Goal: Task Accomplishment & Management: Manage account settings

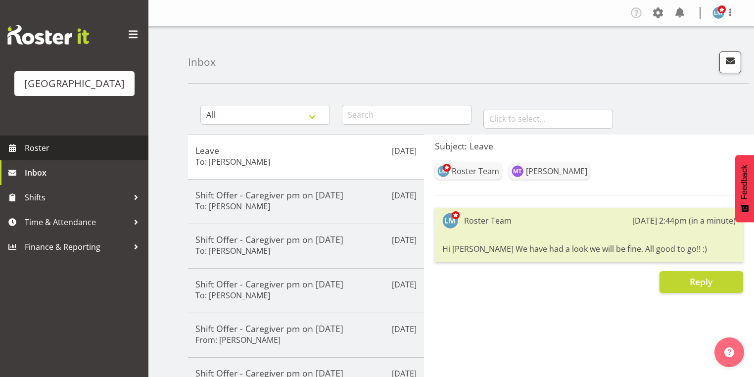
click at [43, 155] on span "Roster" at bounding box center [84, 147] width 119 height 15
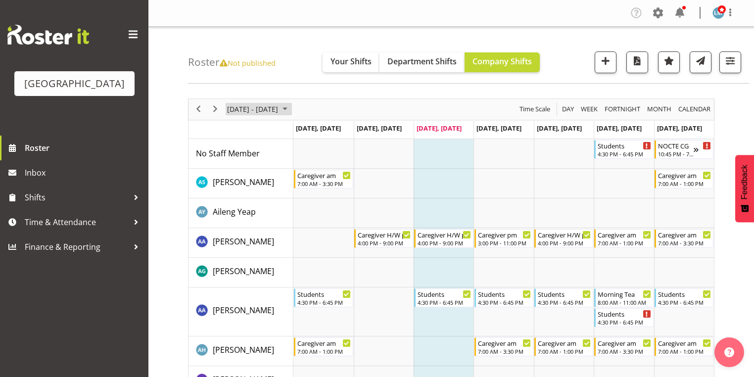
click at [291, 107] on span "October 2025" at bounding box center [285, 109] width 12 height 12
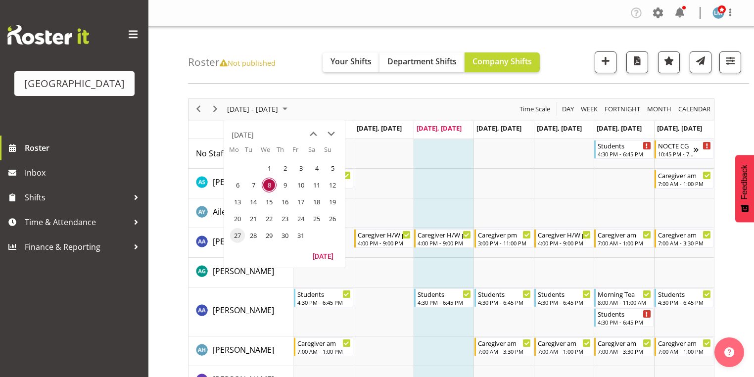
click at [238, 230] on span "27" at bounding box center [237, 235] width 15 height 15
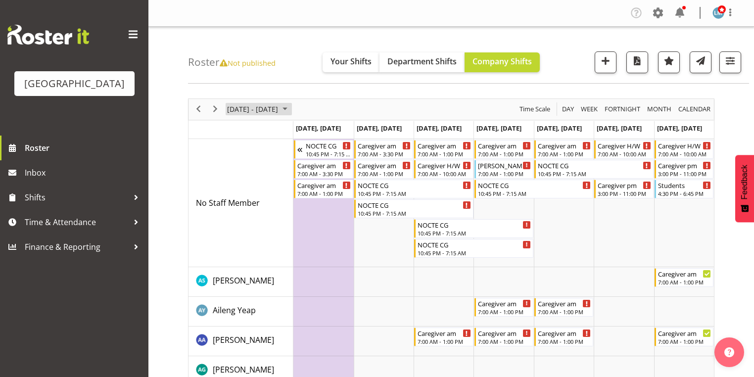
click at [291, 104] on span "October 2025" at bounding box center [285, 109] width 12 height 12
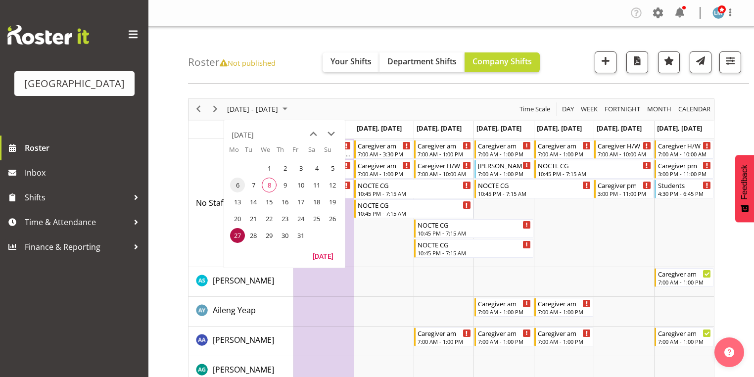
click at [236, 185] on span "6" at bounding box center [237, 185] width 15 height 15
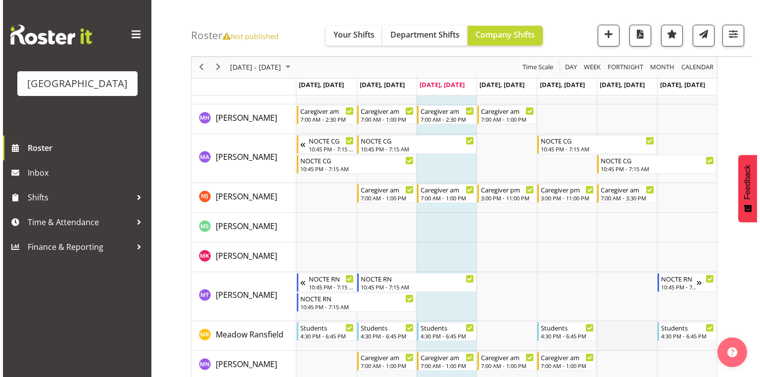
scroll to position [2374, 0]
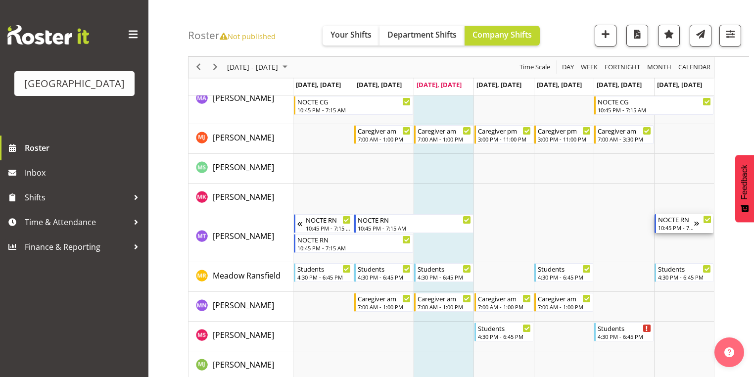
click at [685, 225] on div "10:45 PM - 7:15 AM" at bounding box center [676, 228] width 36 height 8
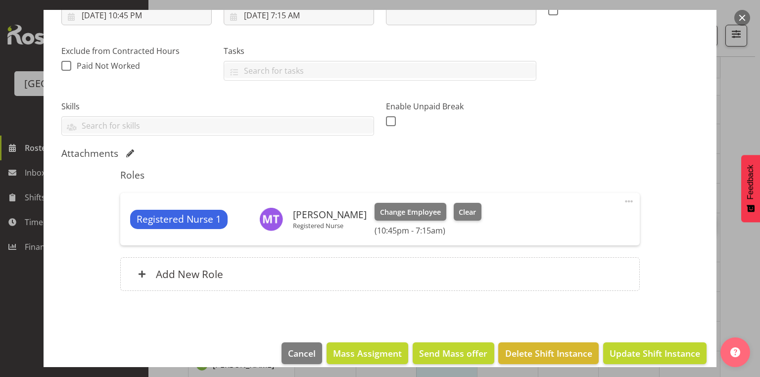
scroll to position [194, 0]
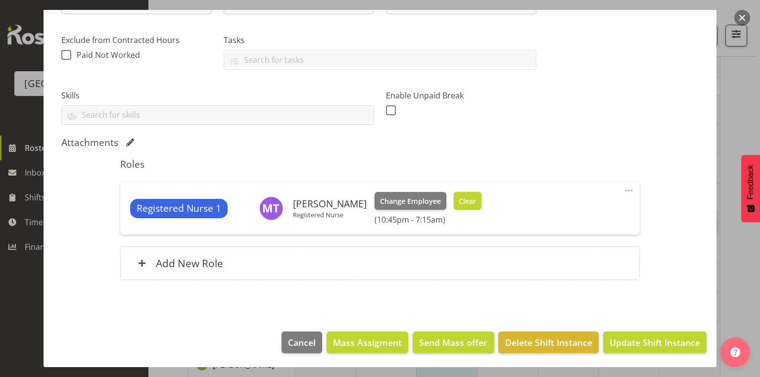
click at [459, 196] on span "Clear" at bounding box center [467, 201] width 17 height 11
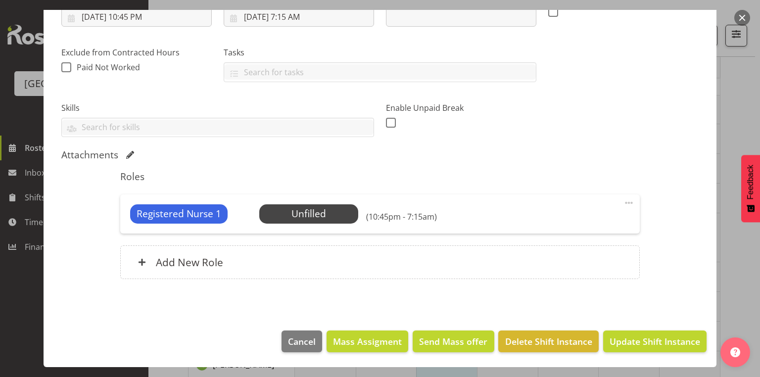
scroll to position [181, 0]
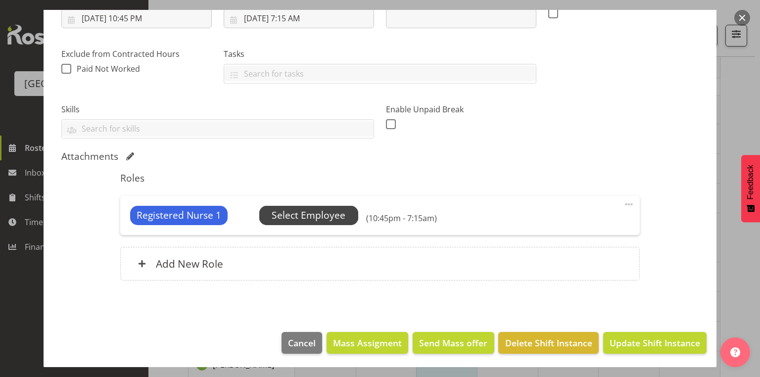
click at [309, 217] on span "Select Employee" at bounding box center [309, 215] width 74 height 14
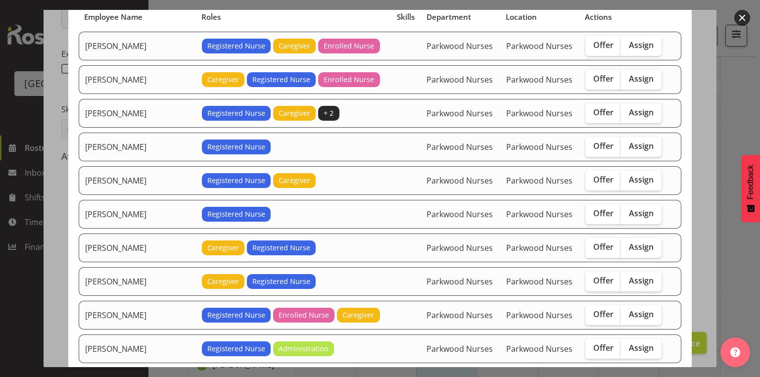
scroll to position [40, 0]
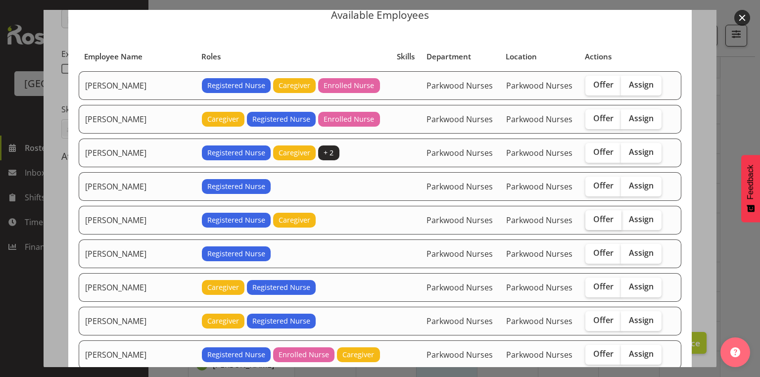
click at [594, 218] on span "Offer" at bounding box center [603, 219] width 20 height 10
click at [592, 218] on input "Offer" at bounding box center [588, 219] width 6 height 6
checkbox input "true"
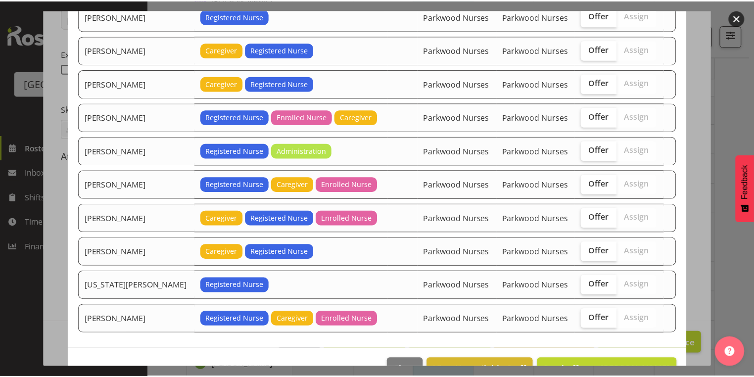
scroll to position [298, 0]
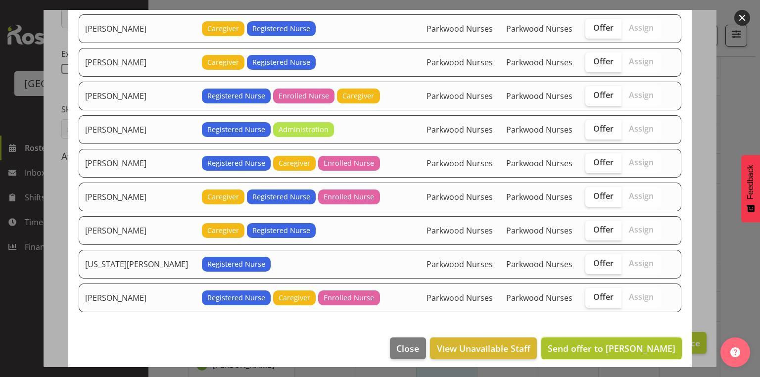
click at [623, 342] on span "Send offer to Jennifer Santos" at bounding box center [612, 348] width 128 height 12
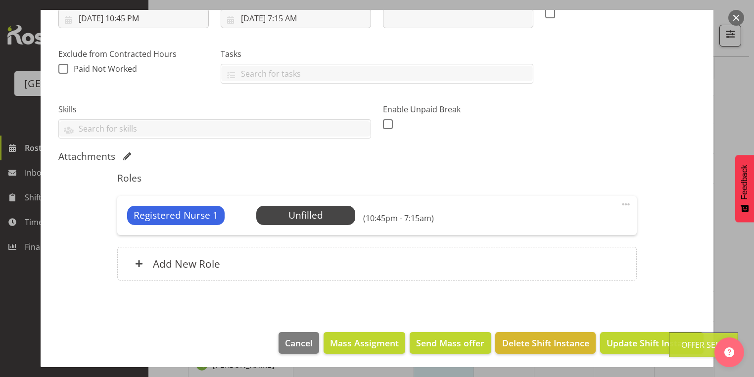
scroll to position [2572, 0]
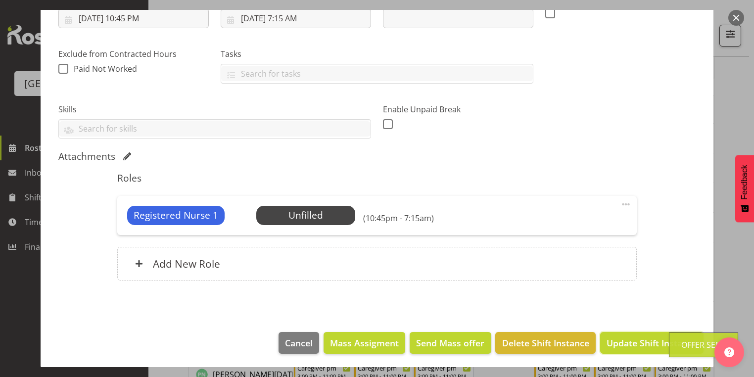
click at [623, 340] on span "Update Shift Instance" at bounding box center [651, 342] width 91 height 13
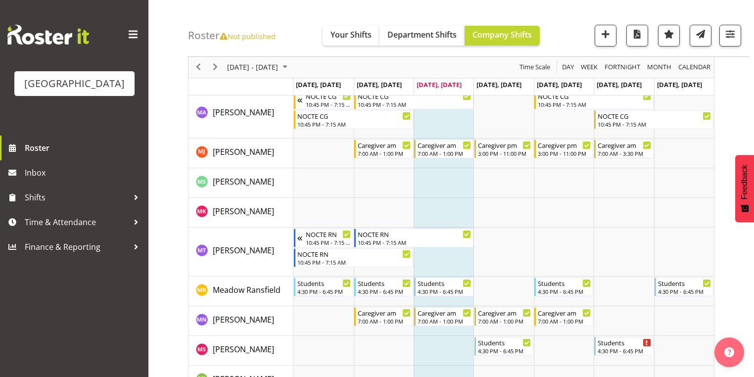
scroll to position [2592, 0]
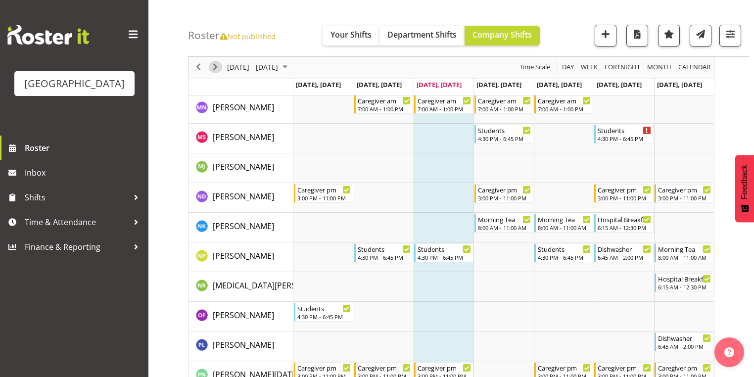
click at [218, 65] on span "Next" at bounding box center [215, 67] width 12 height 12
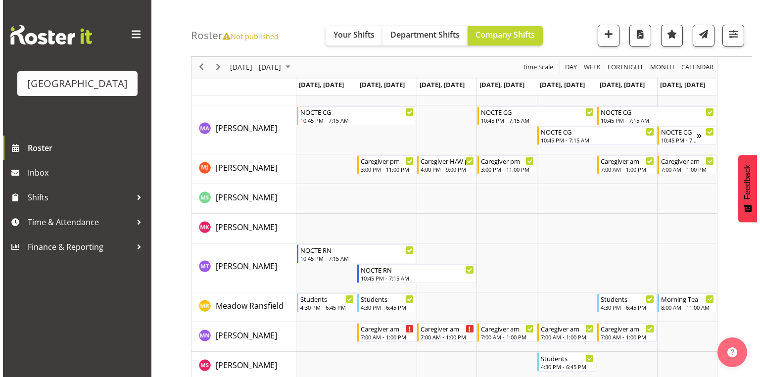
scroll to position [2433, 0]
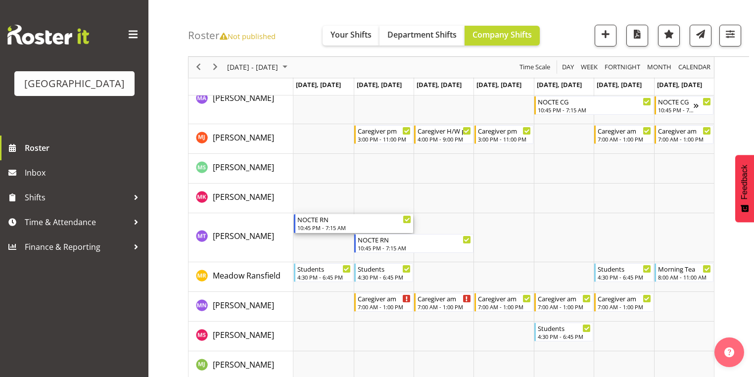
click at [324, 224] on div "10:45 PM - 7:15 AM" at bounding box center [354, 228] width 114 height 8
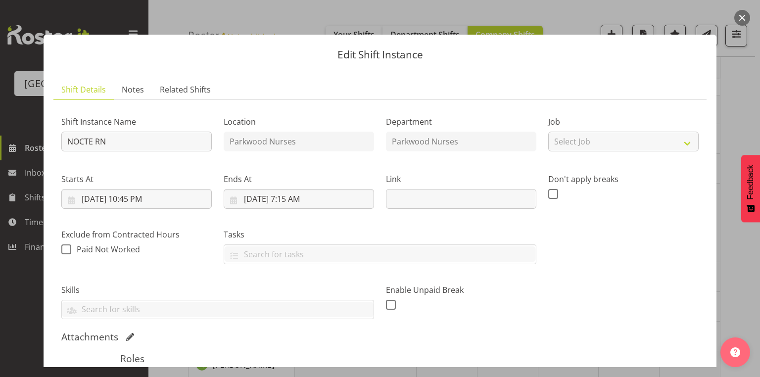
scroll to position [158, 0]
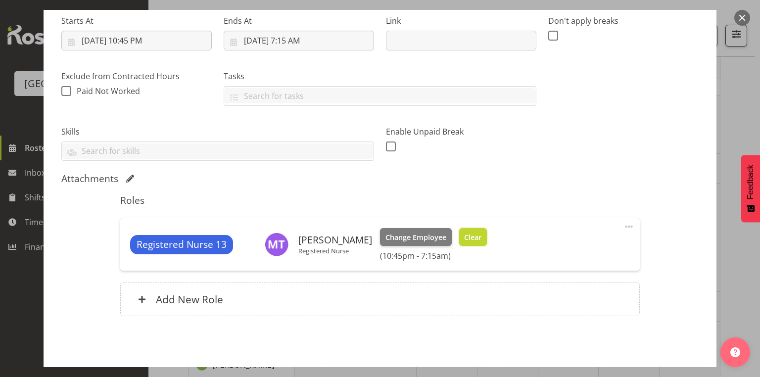
click at [464, 238] on span "Clear" at bounding box center [472, 237] width 17 height 11
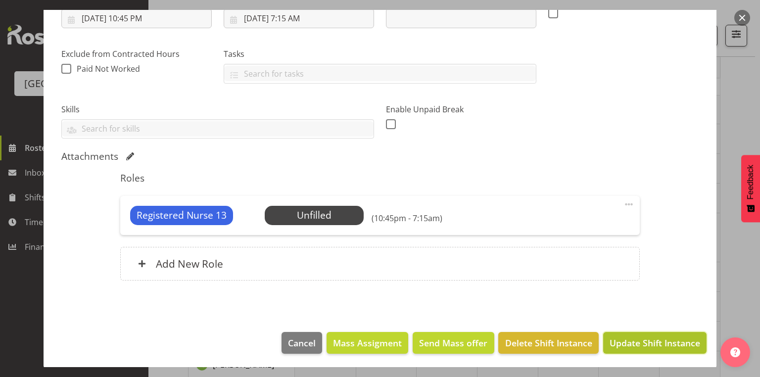
click at [660, 338] on span "Update Shift Instance" at bounding box center [654, 342] width 91 height 13
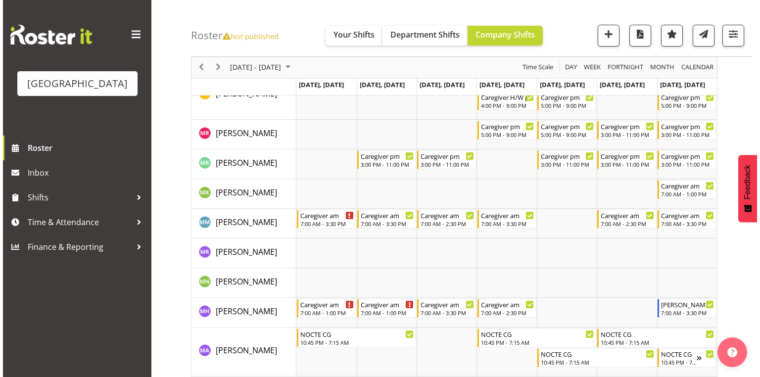
scroll to position [2453, 0]
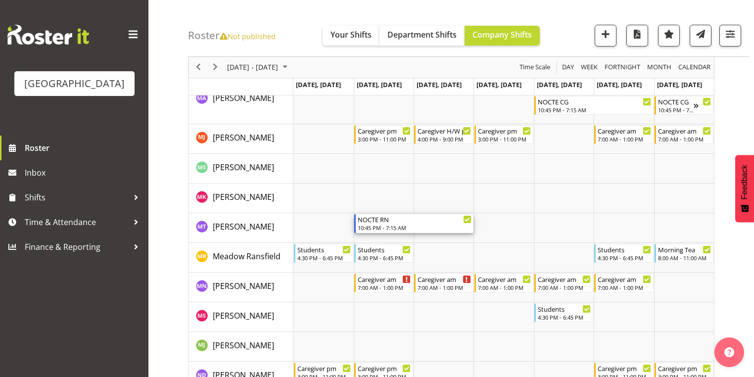
click at [376, 221] on div "NOCTE RN" at bounding box center [415, 219] width 114 height 10
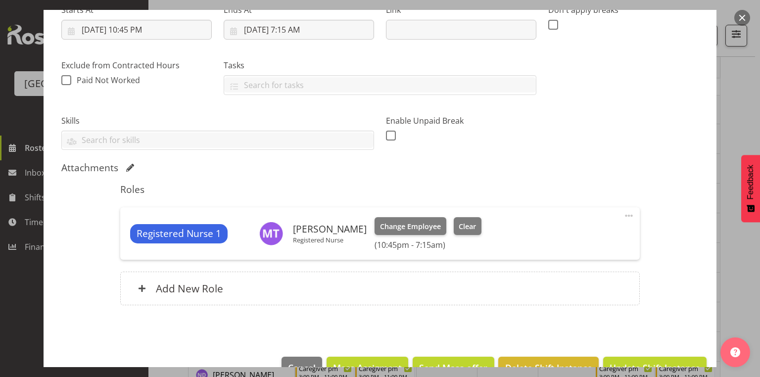
scroll to position [194, 0]
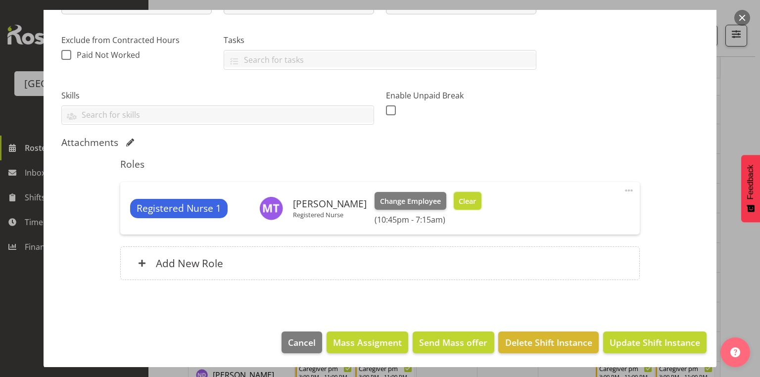
click at [458, 193] on button "Clear" at bounding box center [468, 201] width 28 height 18
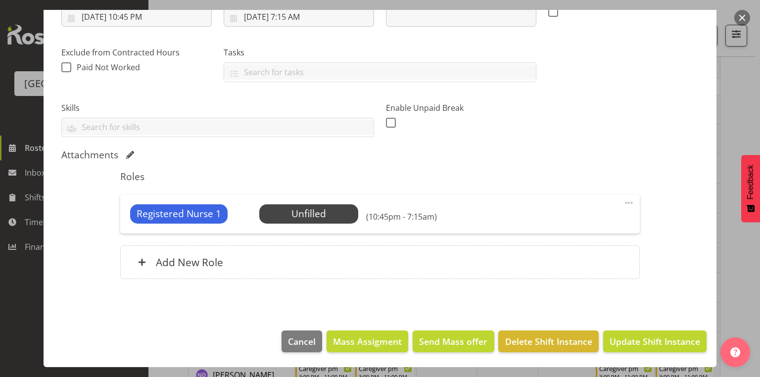
scroll to position [181, 0]
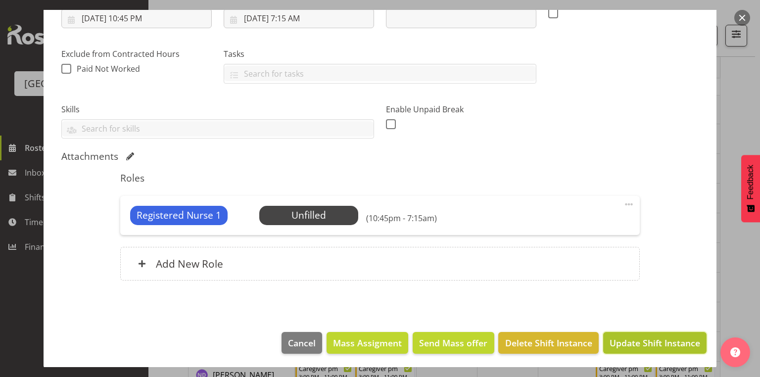
click at [645, 337] on span "Update Shift Instance" at bounding box center [654, 342] width 91 height 13
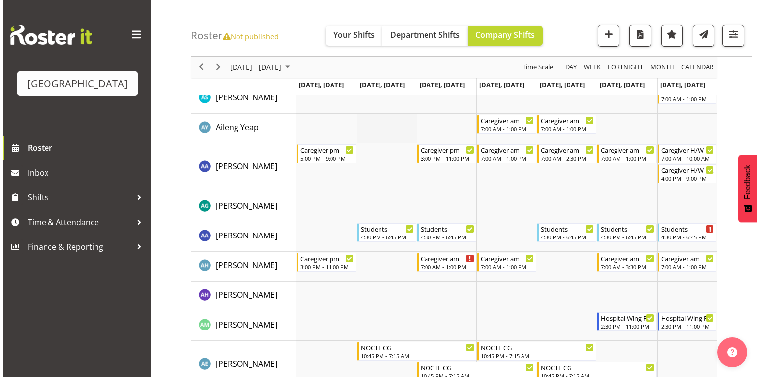
scroll to position [198, 0]
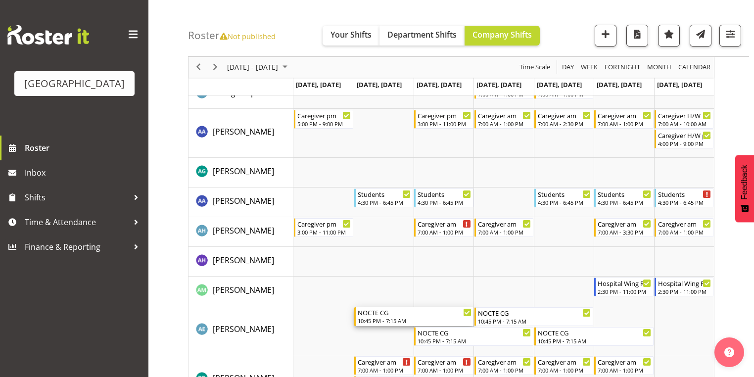
click at [376, 317] on div "NOCTE CG" at bounding box center [415, 312] width 114 height 10
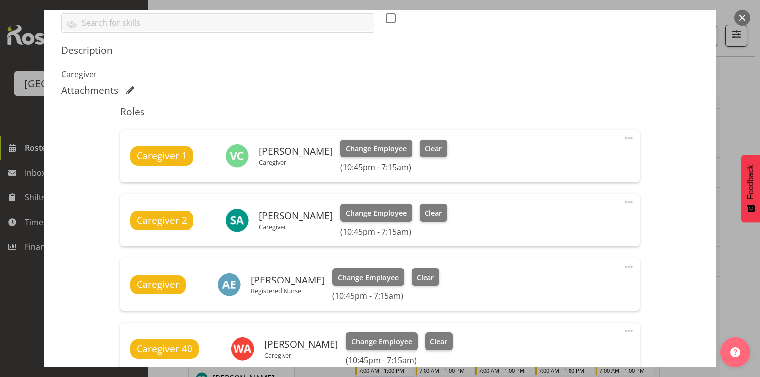
scroll to position [356, 0]
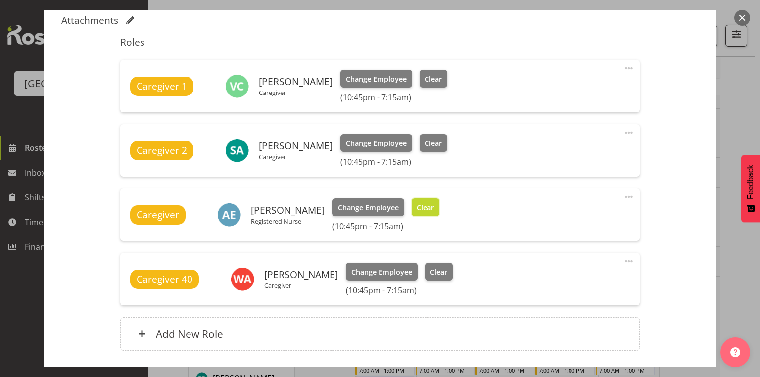
click at [429, 206] on span "Clear" at bounding box center [425, 207] width 17 height 11
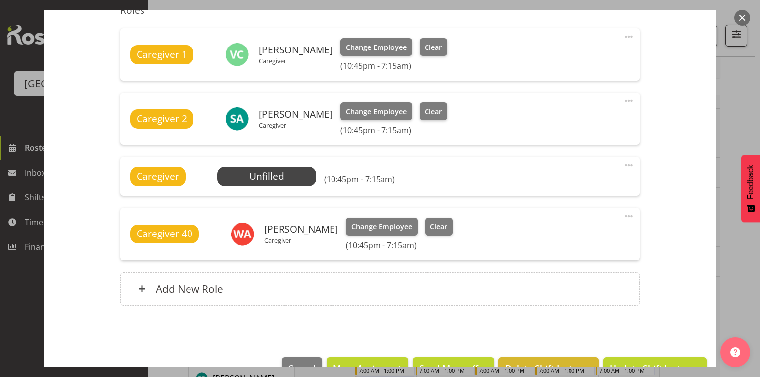
scroll to position [414, 0]
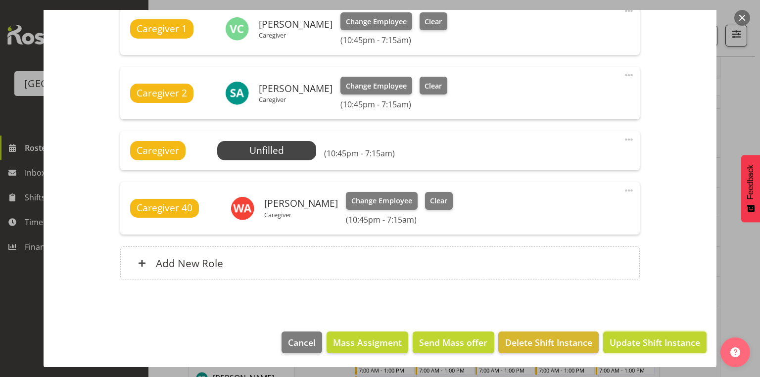
drag, startPoint x: 624, startPoint y: 340, endPoint x: 625, endPoint y: 328, distance: 12.4
click at [625, 336] on span "Update Shift Instance" at bounding box center [654, 342] width 91 height 13
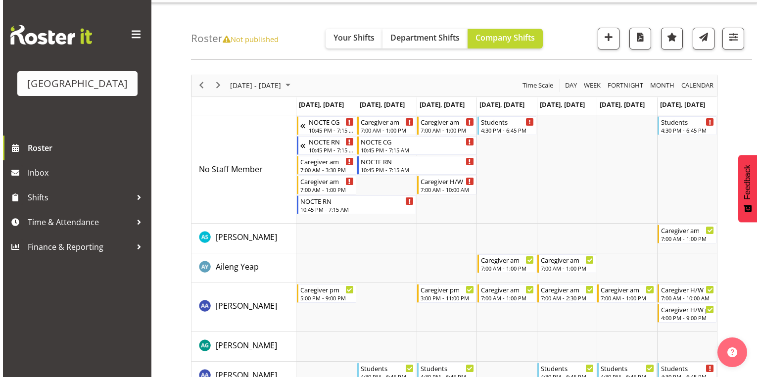
scroll to position [0, 0]
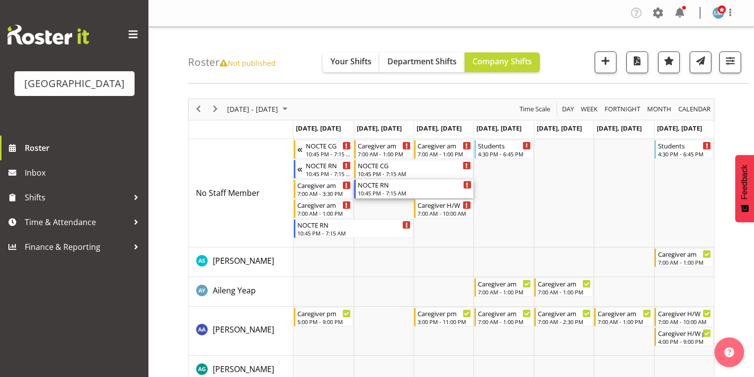
click at [366, 186] on div "NOCTE RN" at bounding box center [415, 185] width 114 height 10
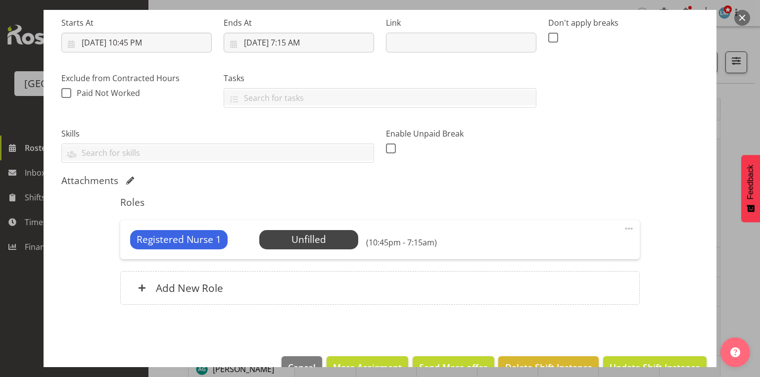
scroll to position [181, 0]
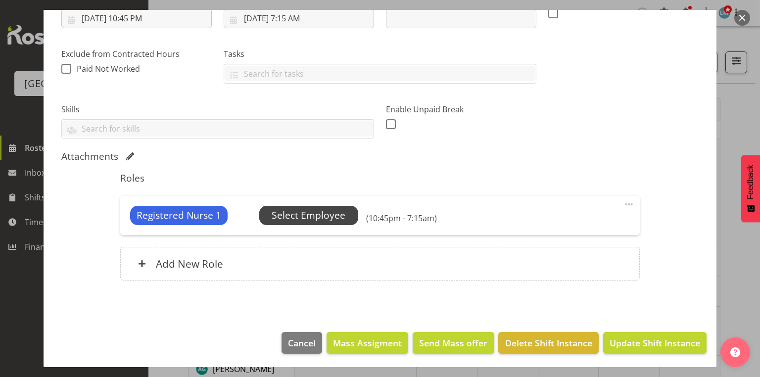
click at [331, 214] on span "Select Employee" at bounding box center [309, 215] width 74 height 14
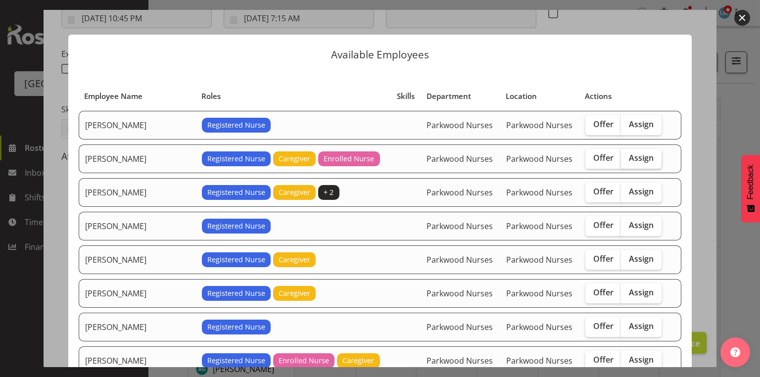
click at [632, 155] on span "Assign" at bounding box center [641, 158] width 25 height 10
click at [627, 155] on input "Assign" at bounding box center [624, 158] width 6 height 6
checkbox input "true"
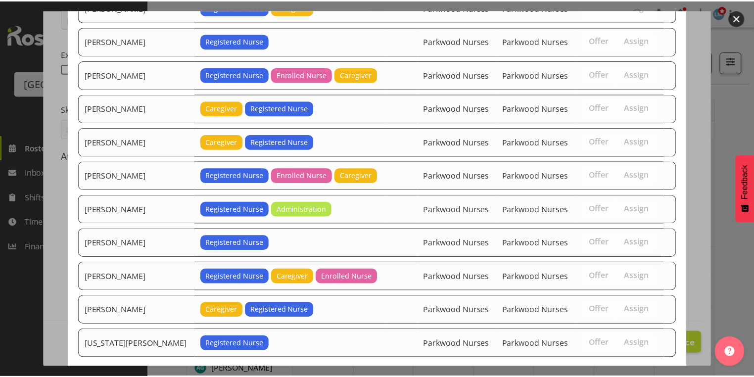
scroll to position [331, 0]
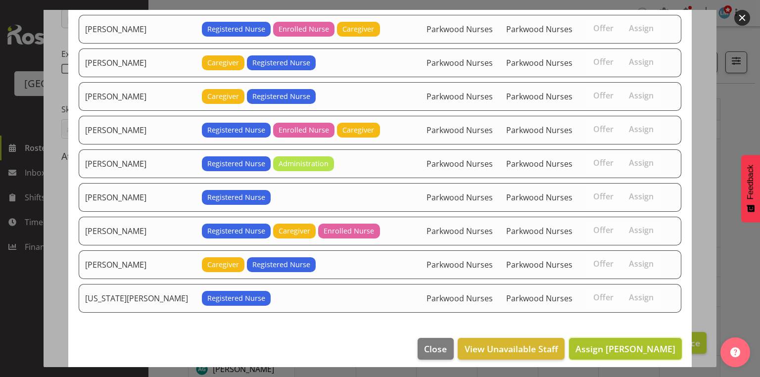
click at [629, 343] on span "Assign Arianna Escalera" at bounding box center [625, 349] width 100 height 12
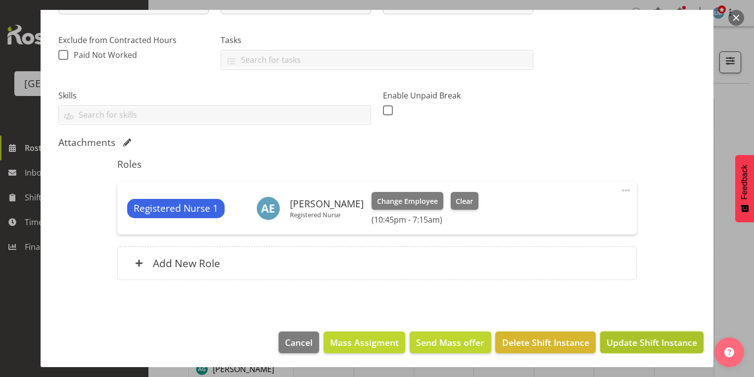
click at [630, 342] on span "Update Shift Instance" at bounding box center [651, 342] width 91 height 13
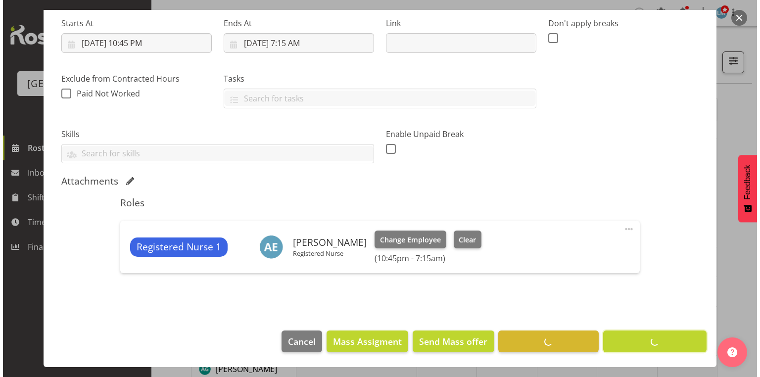
scroll to position [155, 0]
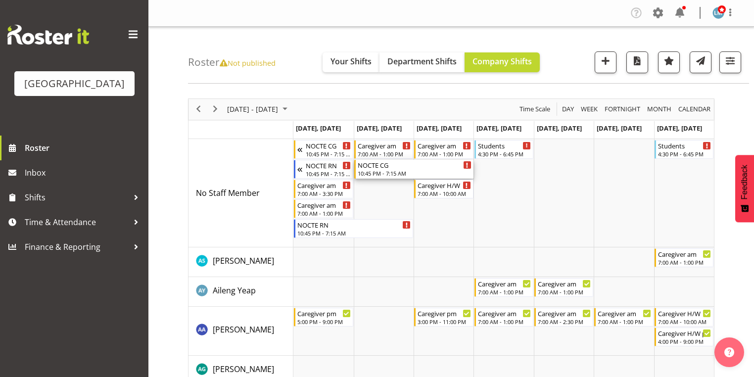
click at [380, 171] on div "10:45 PM - 7:15 AM" at bounding box center [415, 173] width 114 height 8
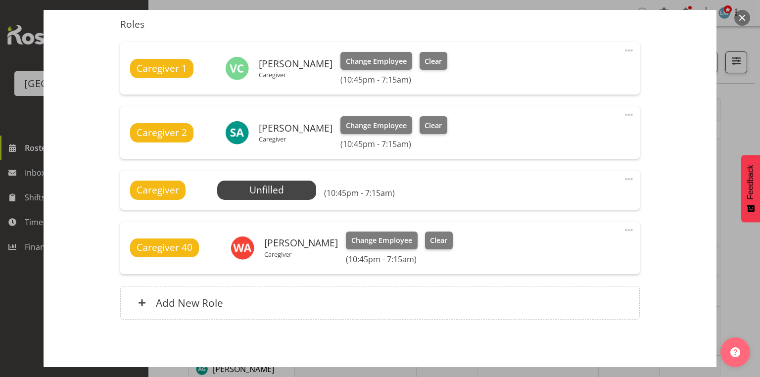
scroll to position [396, 0]
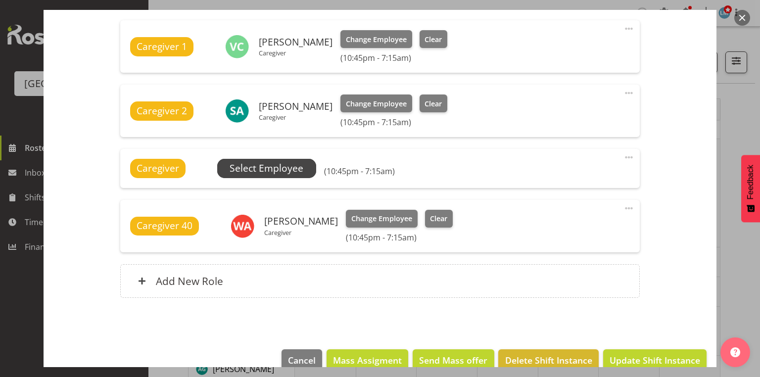
click at [267, 162] on span "Select Employee" at bounding box center [267, 168] width 74 height 14
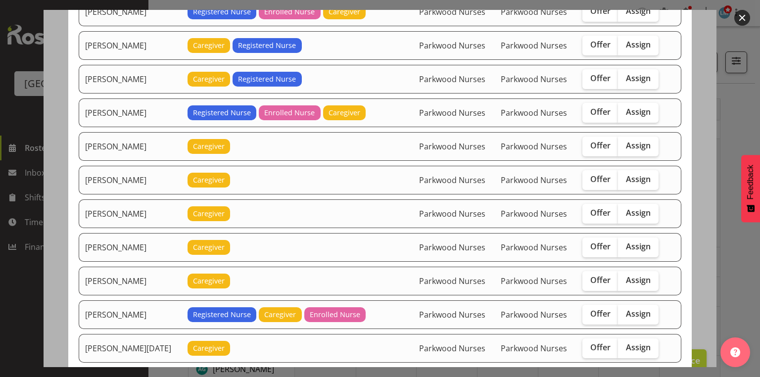
scroll to position [791, 0]
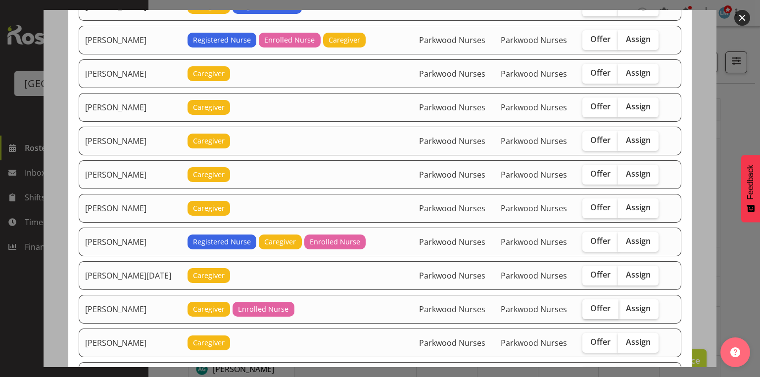
click at [600, 303] on span "Offer" at bounding box center [600, 308] width 20 height 10
click at [589, 305] on input "Offer" at bounding box center [585, 308] width 6 height 6
checkbox input "true"
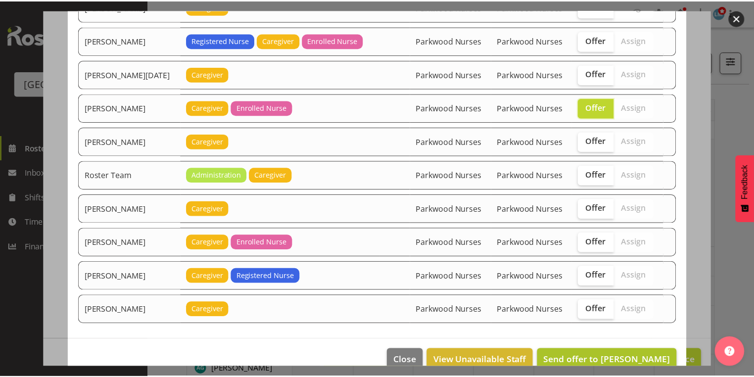
scroll to position [996, 0]
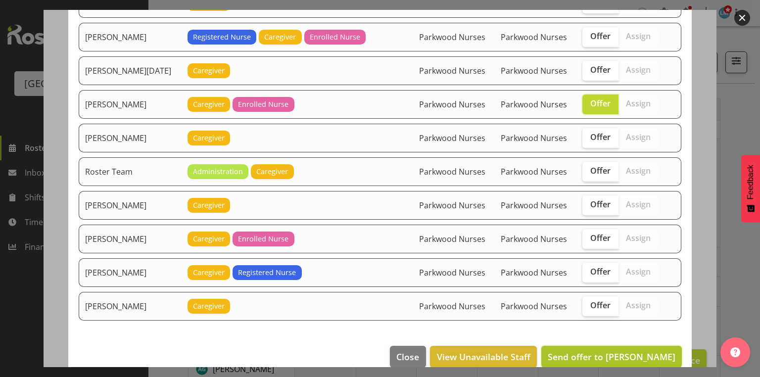
click at [612, 351] on span "Send offer to Rina Armitage" at bounding box center [612, 357] width 128 height 12
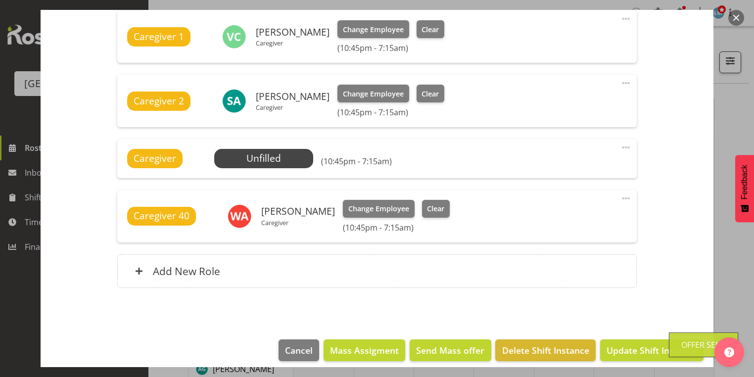
scroll to position [414, 0]
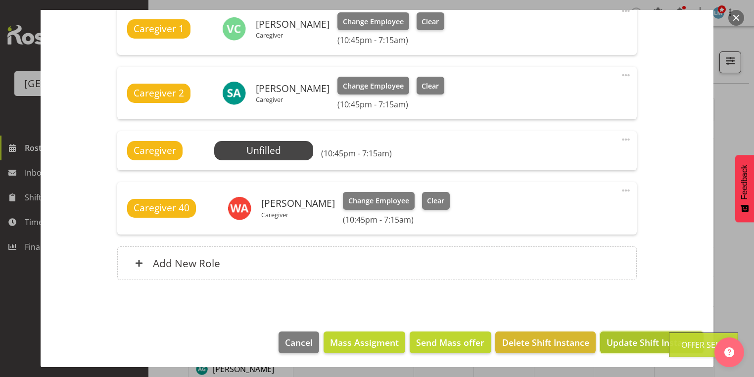
click at [641, 340] on span "Update Shift Instance" at bounding box center [651, 342] width 91 height 13
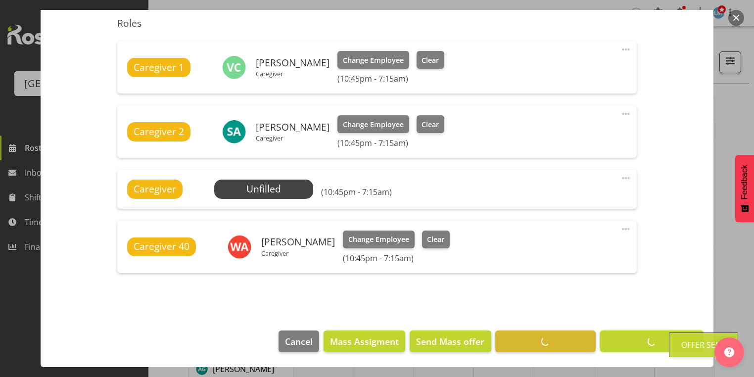
scroll to position [374, 0]
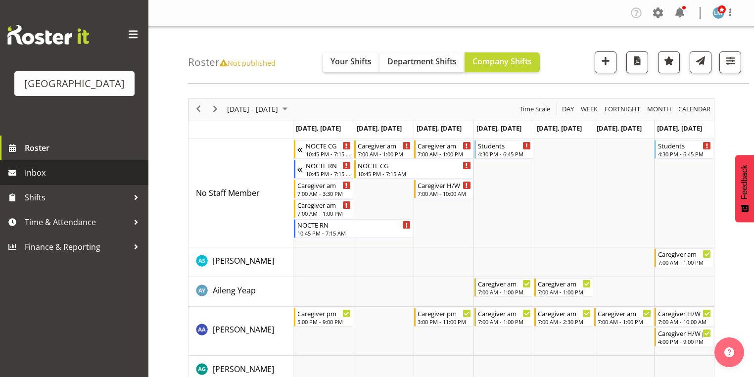
click at [56, 180] on span "Inbox" at bounding box center [84, 172] width 119 height 15
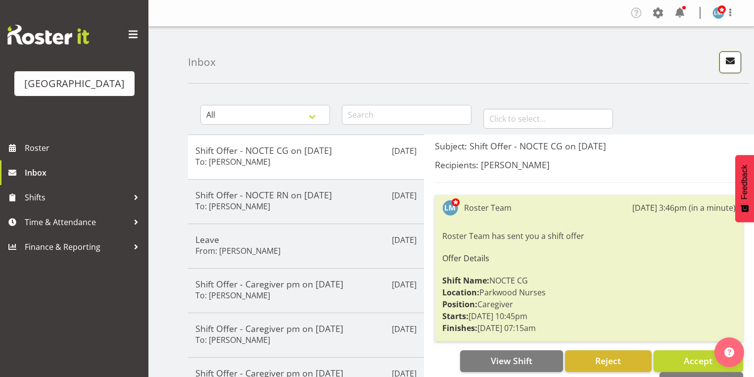
click at [732, 59] on span "button" at bounding box center [730, 60] width 13 height 13
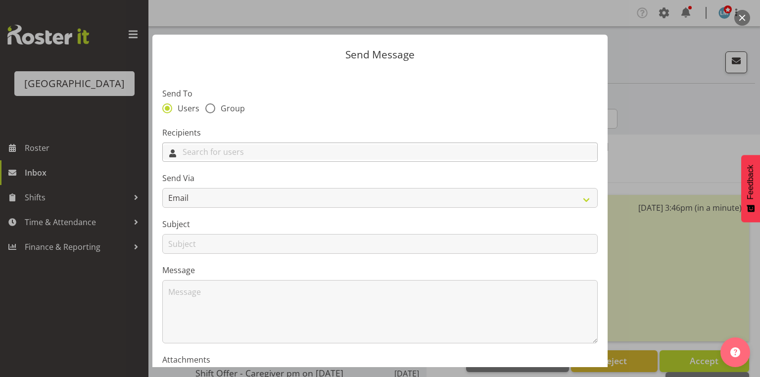
click at [328, 154] on input "text" at bounding box center [380, 151] width 434 height 15
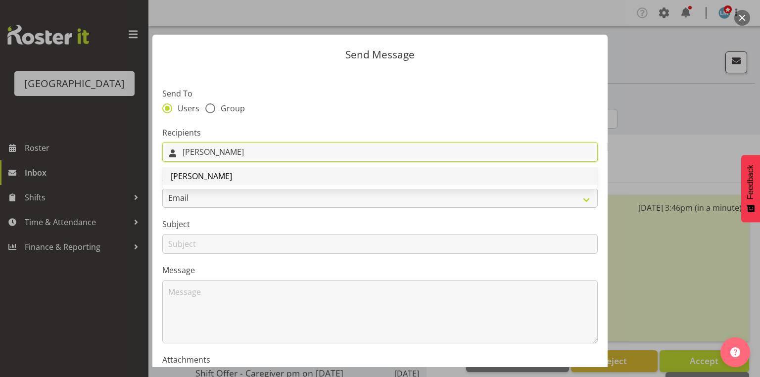
type input "Linda"
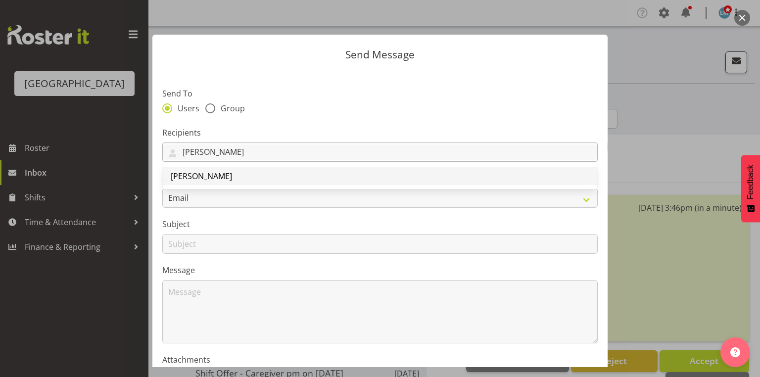
click at [212, 176] on span "[PERSON_NAME]" at bounding box center [201, 176] width 61 height 11
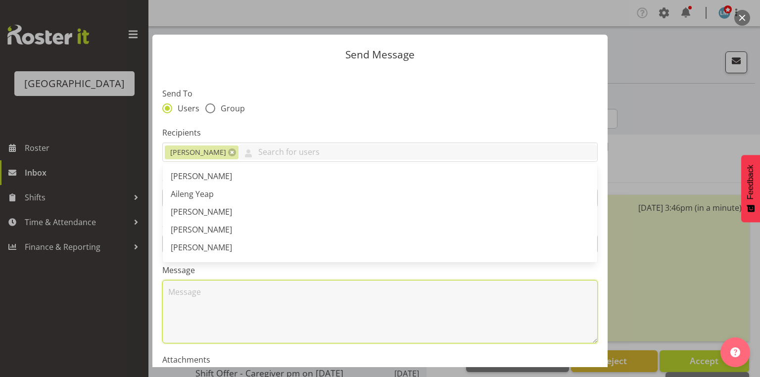
click at [232, 293] on textarea at bounding box center [379, 311] width 435 height 63
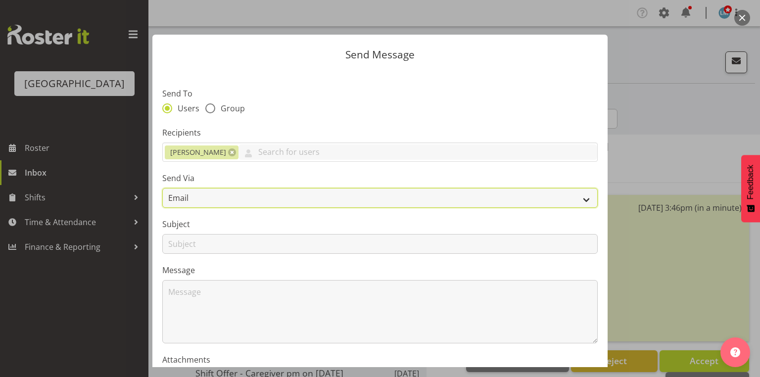
click at [578, 198] on select "Email SMS" at bounding box center [379, 198] width 435 height 20
select select "sms"
click at [162, 188] on select "Email SMS" at bounding box center [379, 198] width 435 height 20
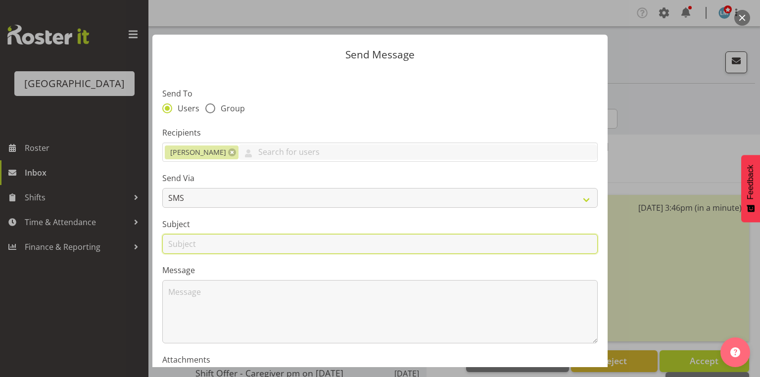
click at [182, 246] on input "text" at bounding box center [379, 244] width 435 height 20
type input "Shifts"
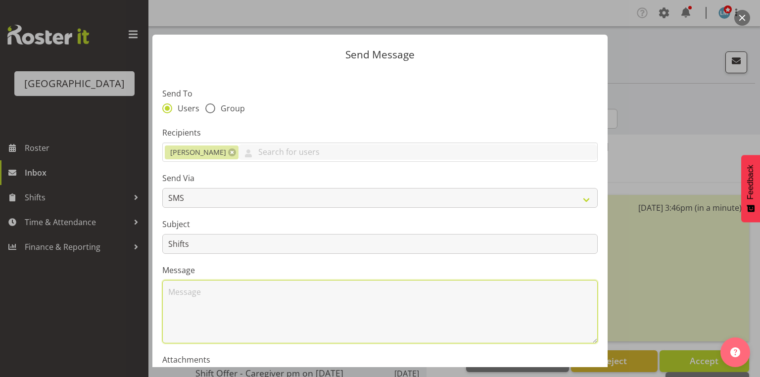
click at [226, 317] on textarea at bounding box center [379, 311] width 435 height 63
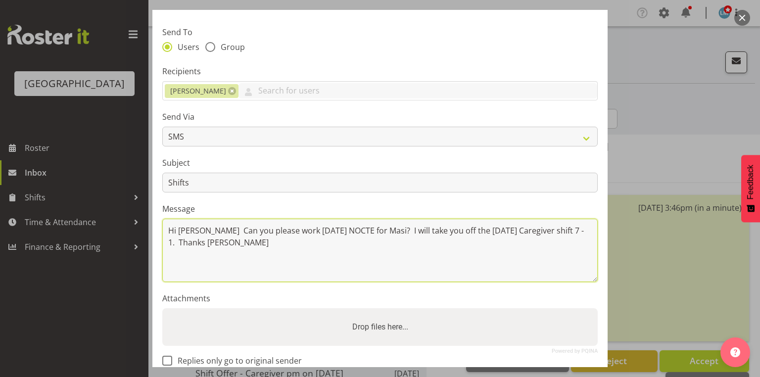
scroll to position [119, 0]
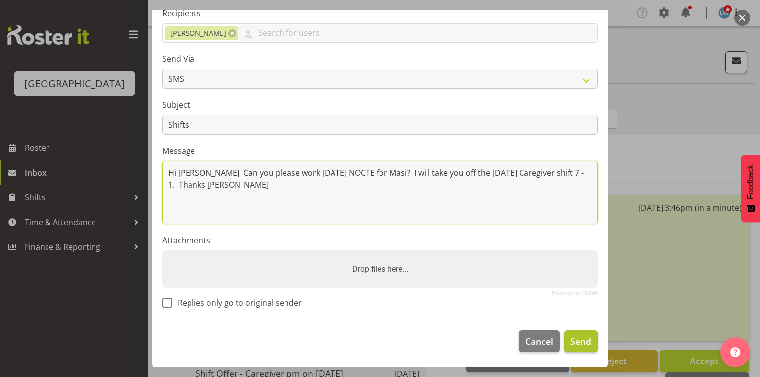
type textarea "Hi Linda Can you please work Monday NOCTE for Masi? I will take you off the Mon…"
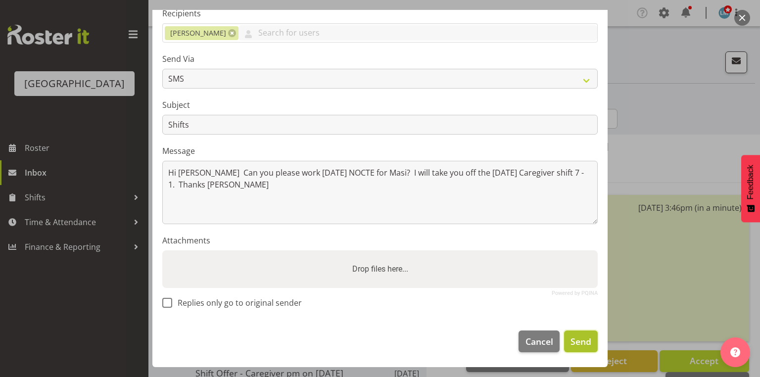
click at [570, 336] on span "Send" at bounding box center [580, 341] width 21 height 13
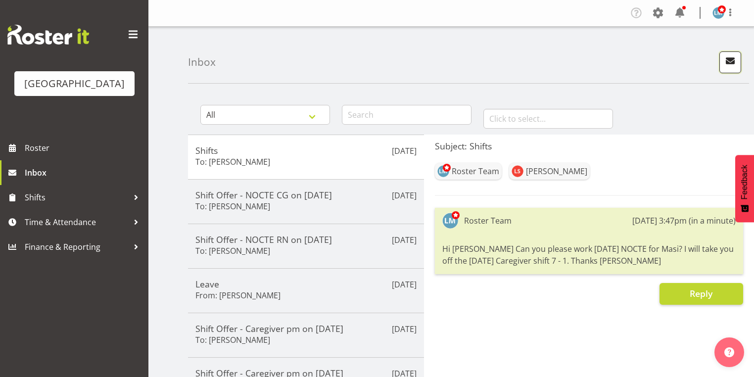
click at [735, 62] on span "button" at bounding box center [730, 60] width 13 height 13
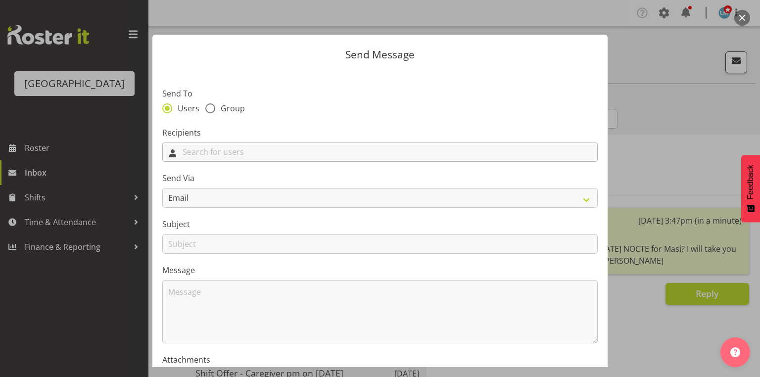
click at [288, 156] on input "text" at bounding box center [380, 151] width 434 height 15
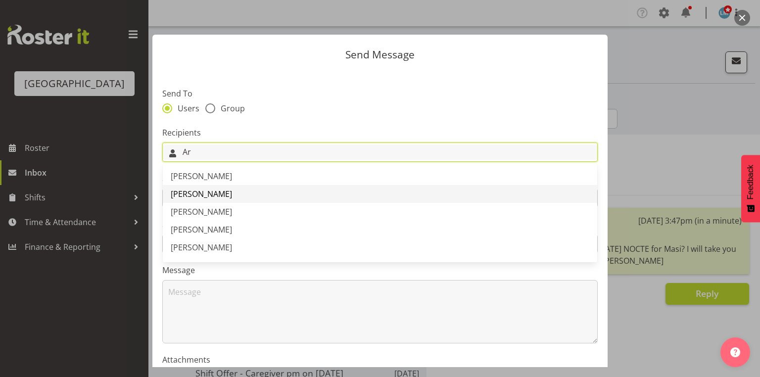
type input "Ar"
click at [221, 187] on link "[PERSON_NAME]" at bounding box center [380, 194] width 434 height 18
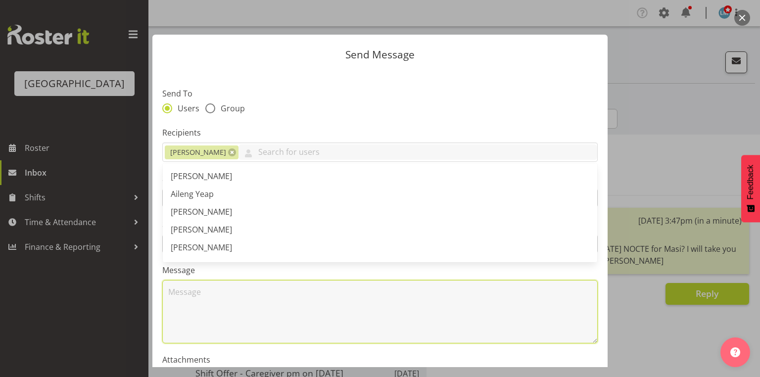
click at [269, 331] on textarea at bounding box center [379, 311] width 435 height 63
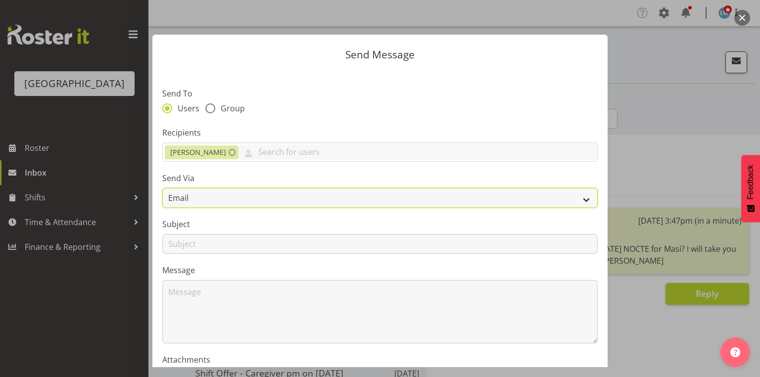
click at [576, 200] on select "Email SMS" at bounding box center [379, 198] width 435 height 20
select select "sms"
click at [162, 188] on select "Email SMS" at bounding box center [379, 198] width 435 height 20
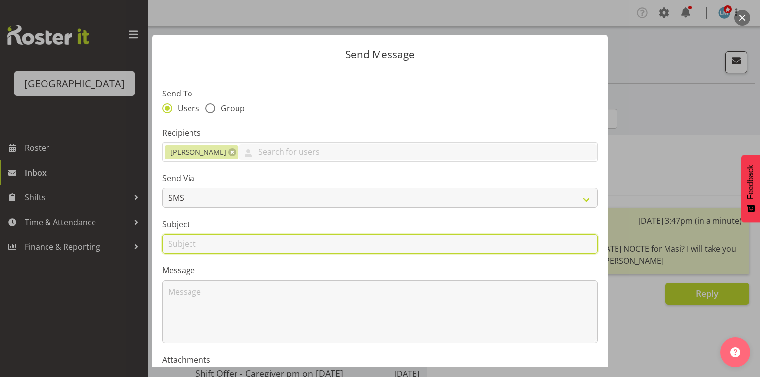
click at [188, 249] on input "text" at bounding box center [379, 244] width 435 height 20
type input "Shifts"
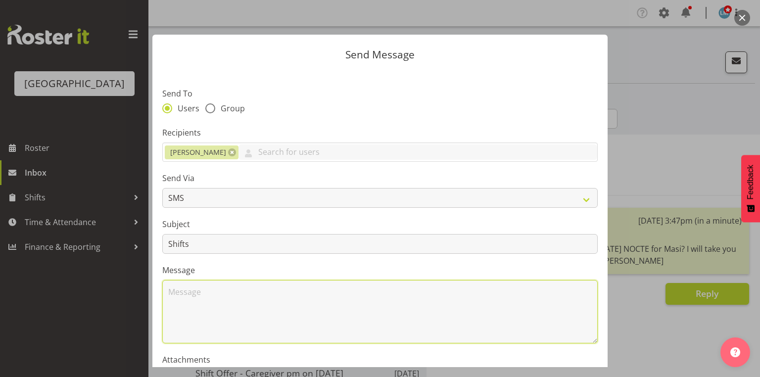
click at [221, 292] on textarea at bounding box center [379, 311] width 435 height 63
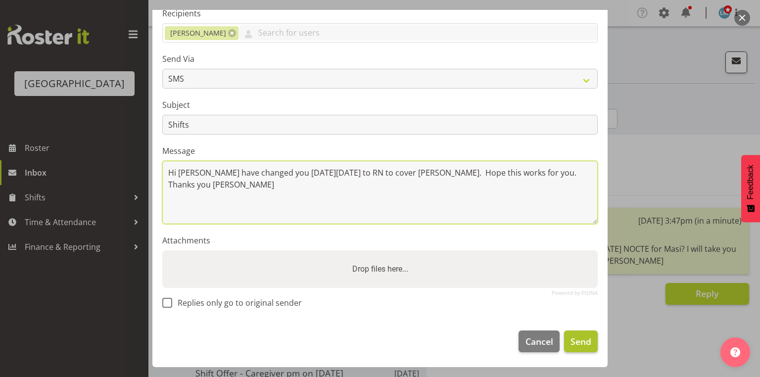
type textarea "Hi [PERSON_NAME] have changed you [DATE][DATE] to RN to cover [PERSON_NAME]. Ho…"
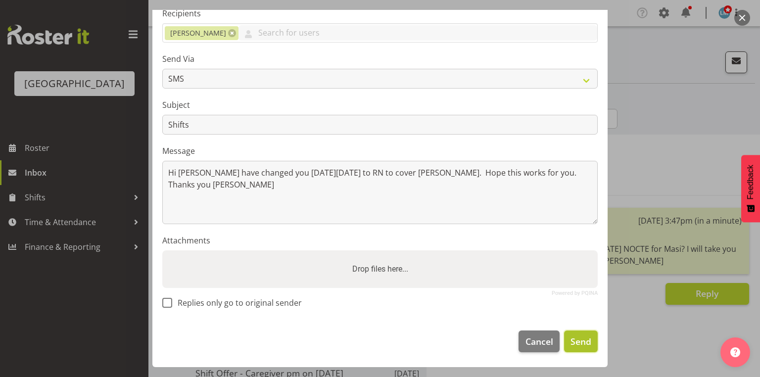
click at [571, 343] on span "Send" at bounding box center [580, 341] width 21 height 13
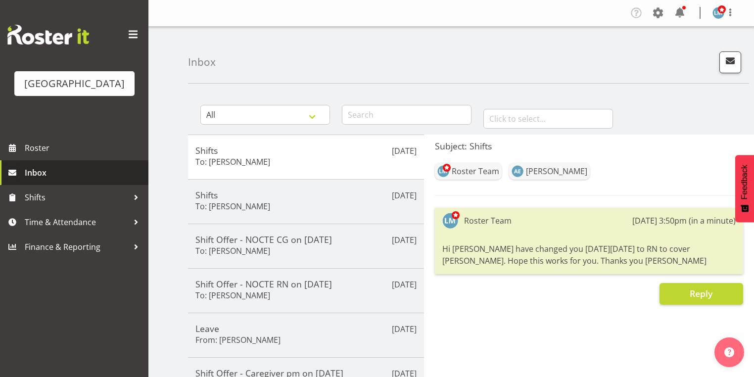
click at [47, 180] on span "Inbox" at bounding box center [84, 172] width 119 height 15
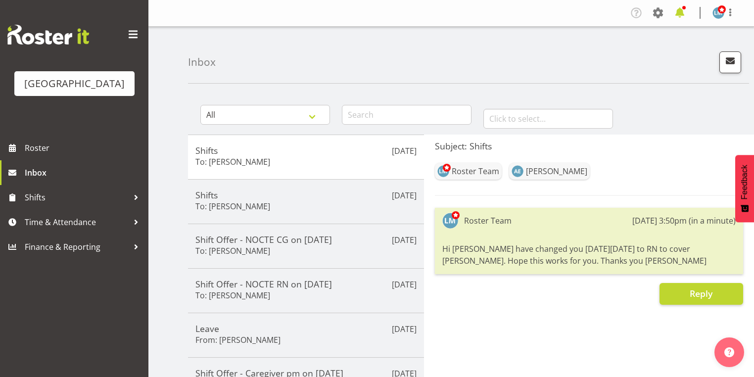
click at [681, 11] on span at bounding box center [680, 13] width 16 height 16
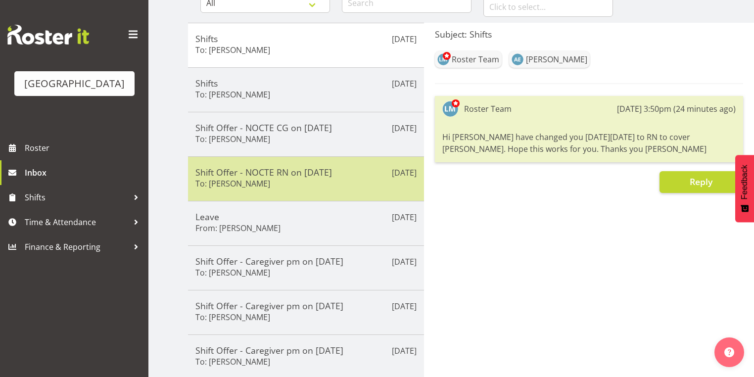
scroll to position [119, 0]
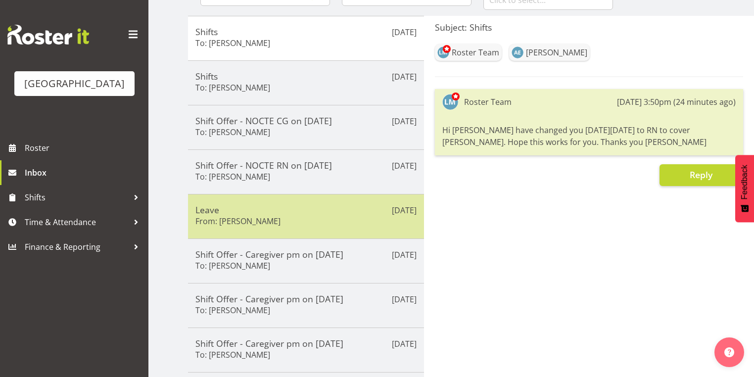
click at [305, 208] on h5 "Leave" at bounding box center [305, 209] width 221 height 11
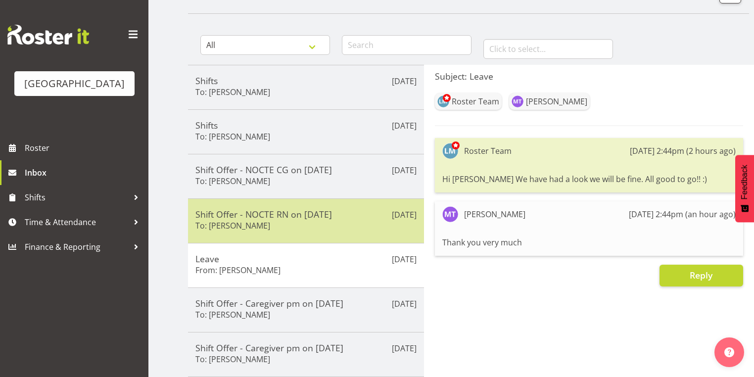
scroll to position [0, 0]
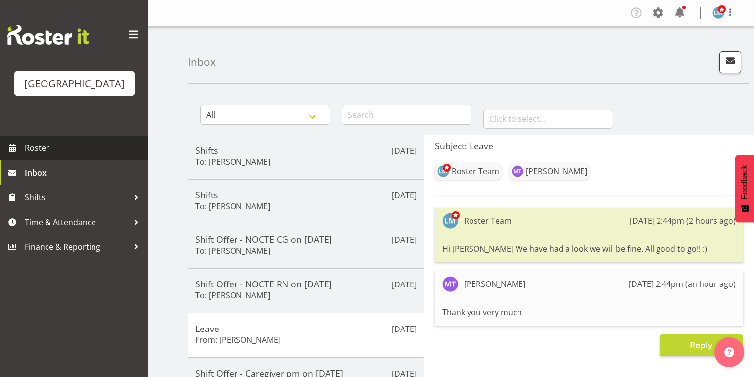
click at [34, 155] on span "Roster" at bounding box center [84, 147] width 119 height 15
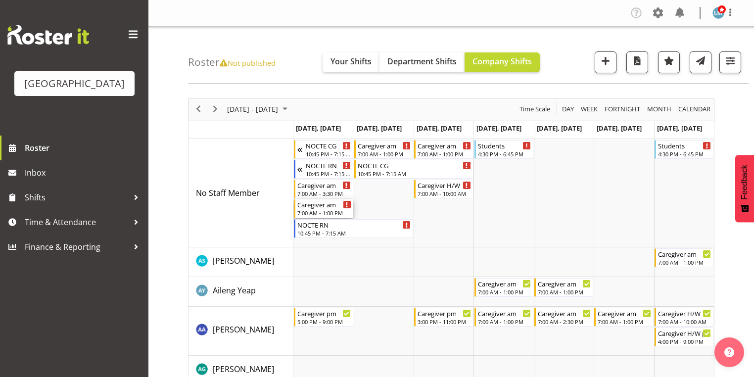
click at [326, 208] on div "Caregiver am" at bounding box center [323, 204] width 53 height 10
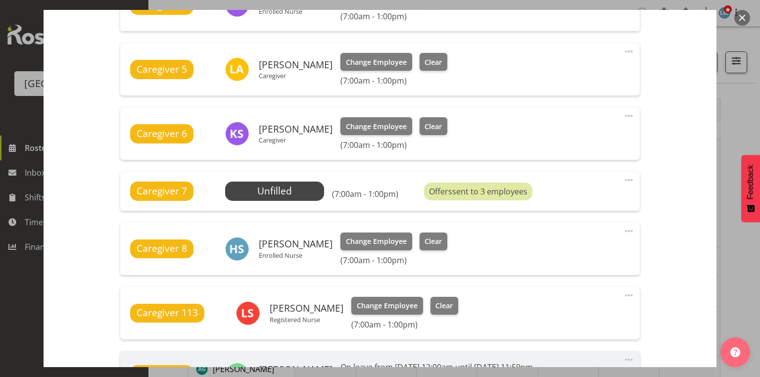
scroll to position [594, 0]
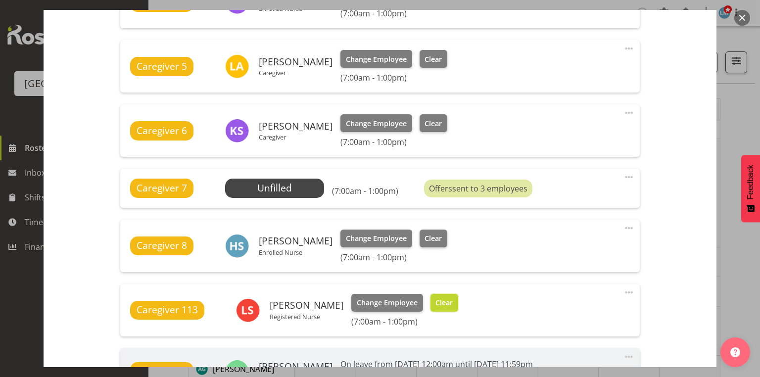
click at [443, 298] on span "Clear" at bounding box center [443, 302] width 17 height 11
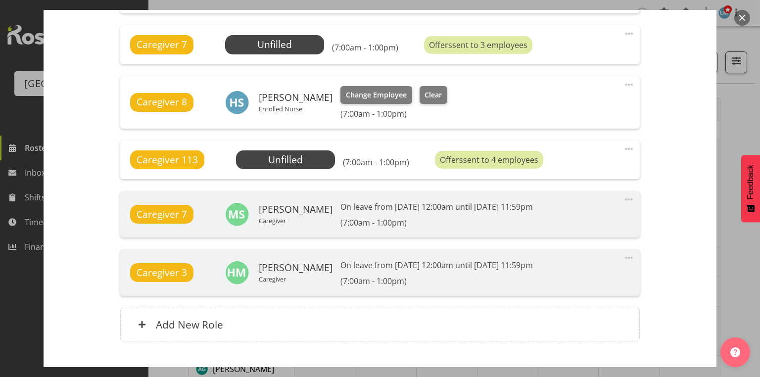
scroll to position [798, 0]
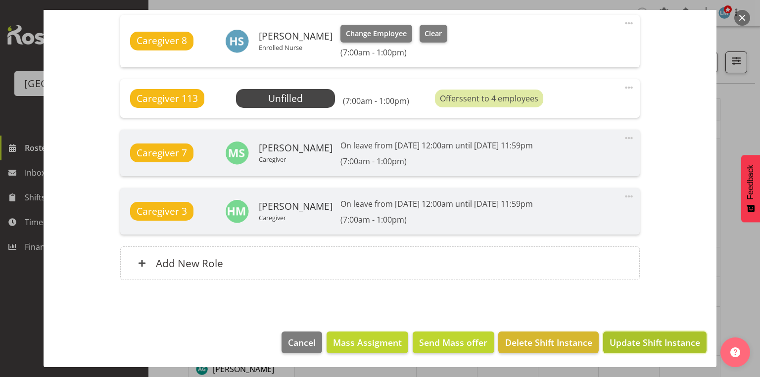
click at [622, 342] on span "Update Shift Instance" at bounding box center [654, 342] width 91 height 13
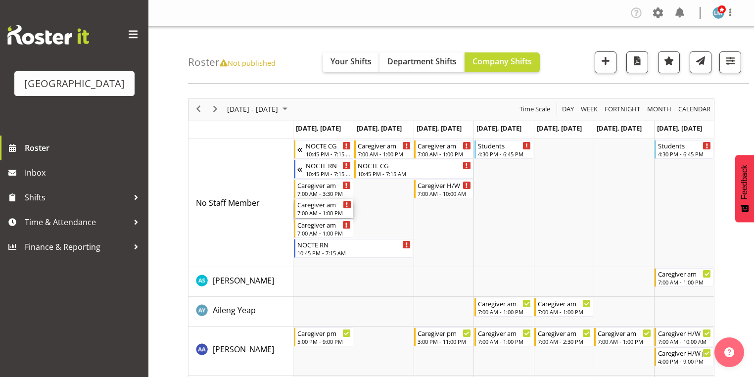
click at [311, 212] on div "7:00 AM - 1:00 PM" at bounding box center [323, 213] width 53 height 8
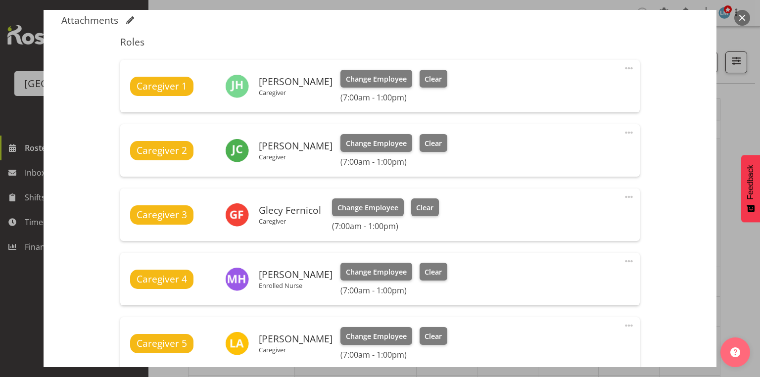
scroll to position [119, 0]
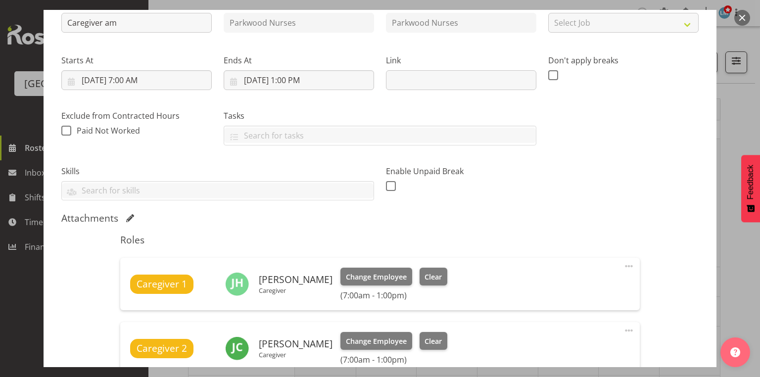
click at [742, 15] on button "button" at bounding box center [742, 18] width 16 height 16
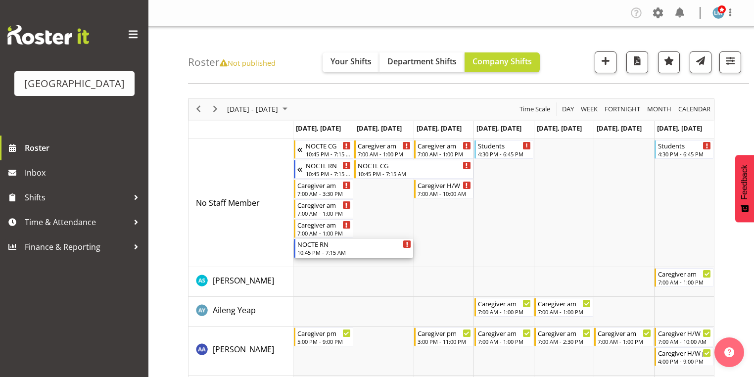
click at [320, 248] on div "NOCTE RN" at bounding box center [354, 244] width 114 height 10
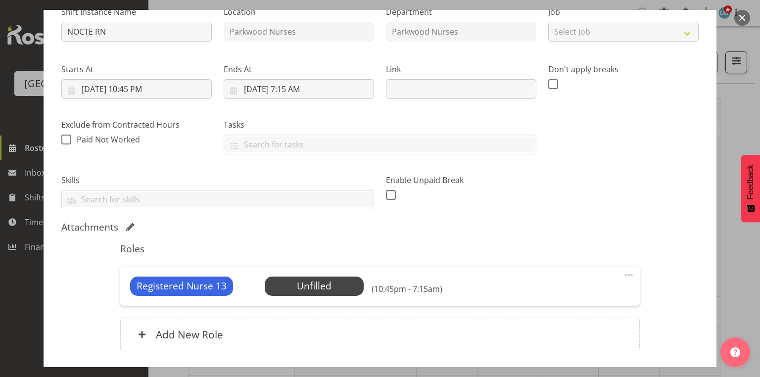
scroll to position [158, 0]
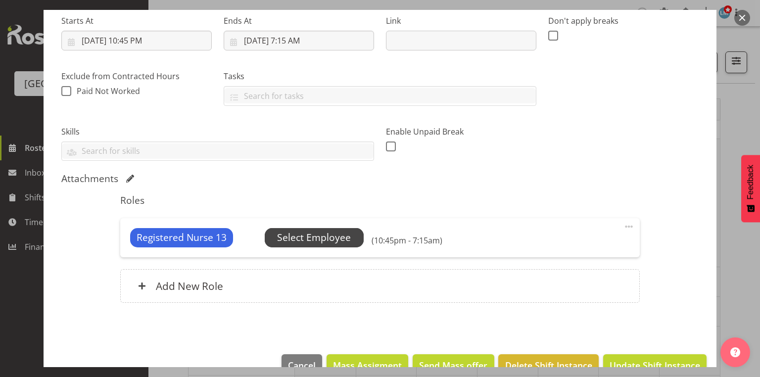
click at [323, 237] on span "Select Employee" at bounding box center [314, 238] width 74 height 14
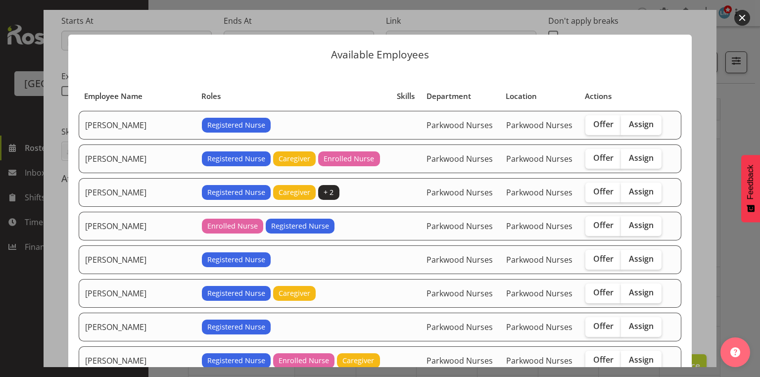
scroll to position [198, 0]
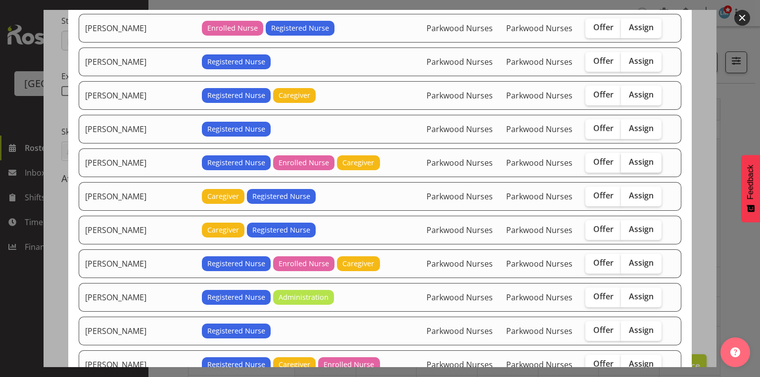
click at [629, 157] on span "Assign" at bounding box center [641, 162] width 25 height 10
click at [627, 159] on input "Assign" at bounding box center [624, 162] width 6 height 6
checkbox input "true"
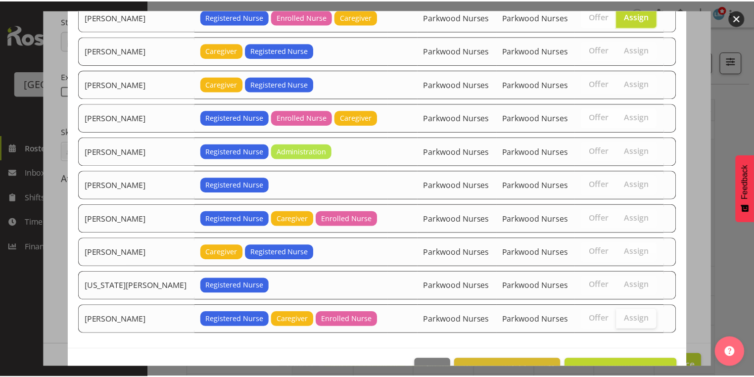
scroll to position [365, 0]
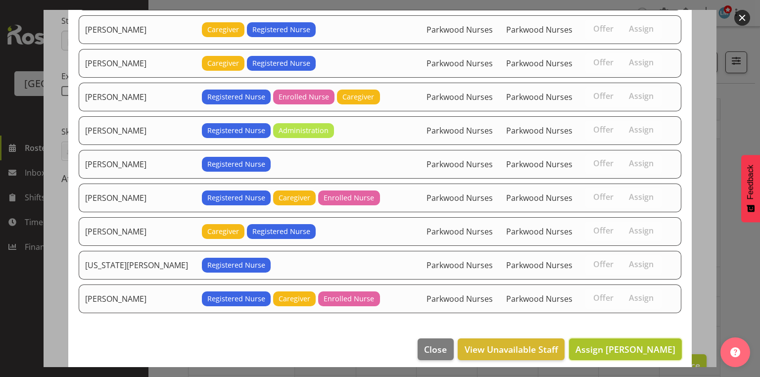
click at [620, 343] on span "Assign Linda Shearman" at bounding box center [625, 349] width 100 height 12
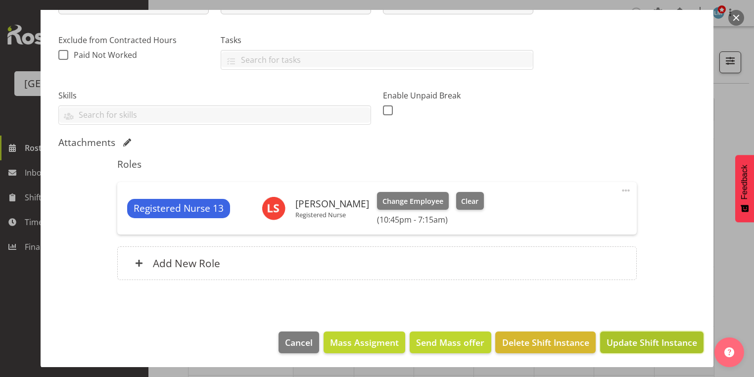
click at [620, 339] on span "Update Shift Instance" at bounding box center [651, 342] width 91 height 13
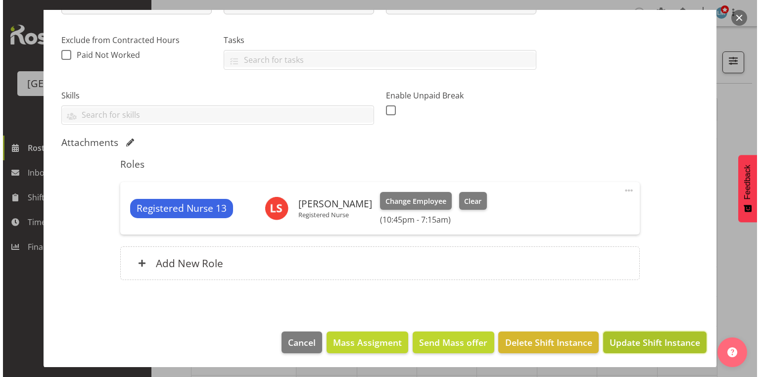
scroll to position [155, 0]
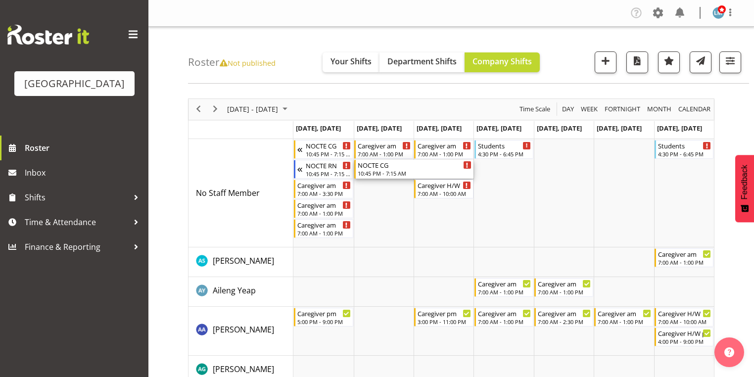
click at [373, 168] on div "NOCTE CG" at bounding box center [415, 165] width 114 height 10
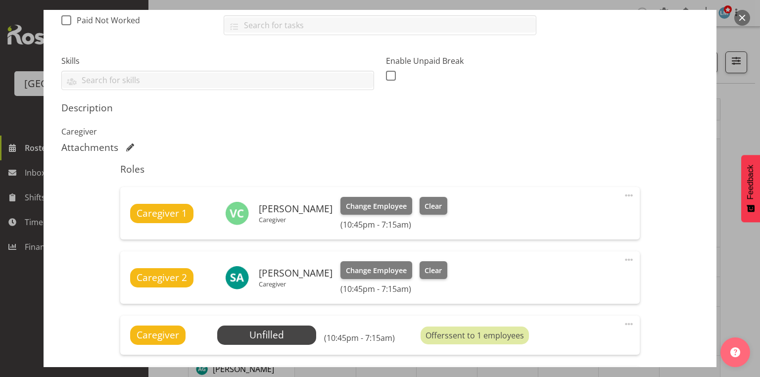
scroll to position [356, 0]
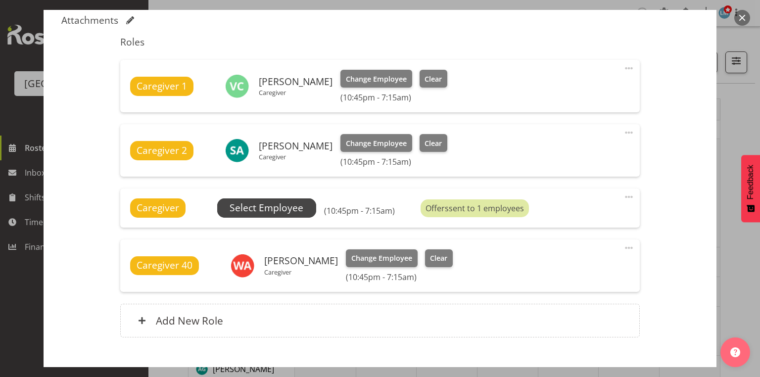
click at [268, 205] on span "Select Employee" at bounding box center [267, 208] width 74 height 14
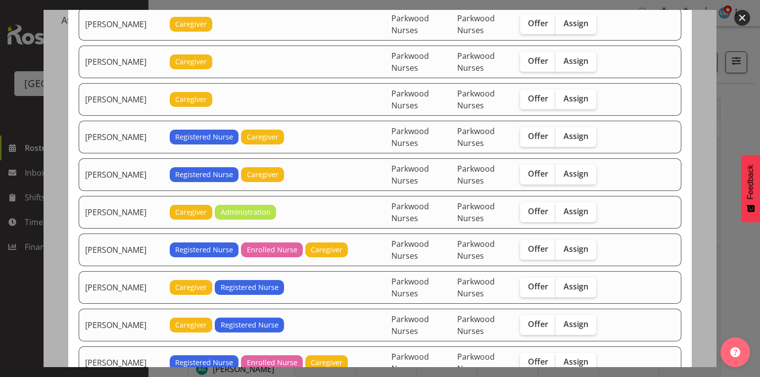
scroll to position [594, 0]
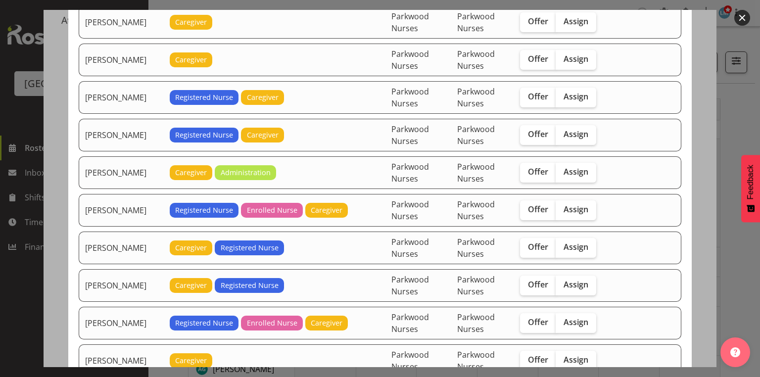
click at [742, 16] on button "button" at bounding box center [742, 18] width 16 height 16
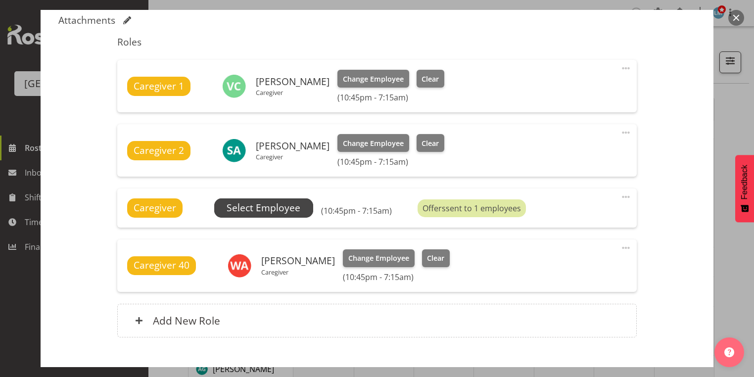
click at [277, 204] on span "Select Employee" at bounding box center [264, 208] width 74 height 14
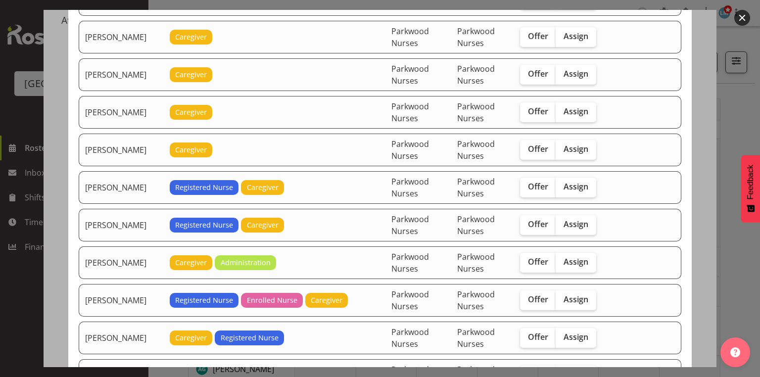
scroll to position [514, 0]
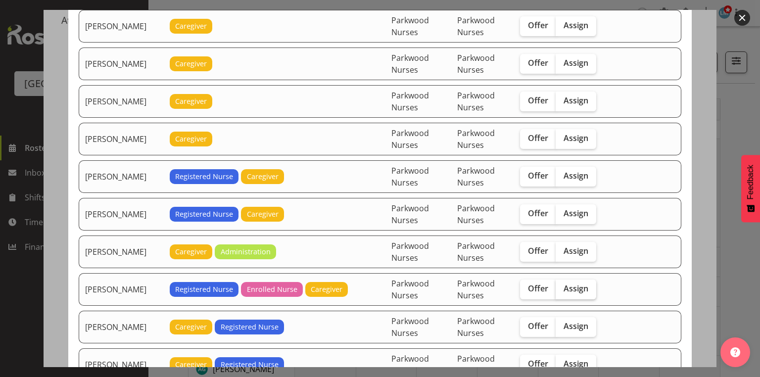
click at [570, 283] on span "Assign" at bounding box center [575, 288] width 25 height 10
click at [562, 285] on input "Assign" at bounding box center [559, 288] width 6 height 6
checkbox input "true"
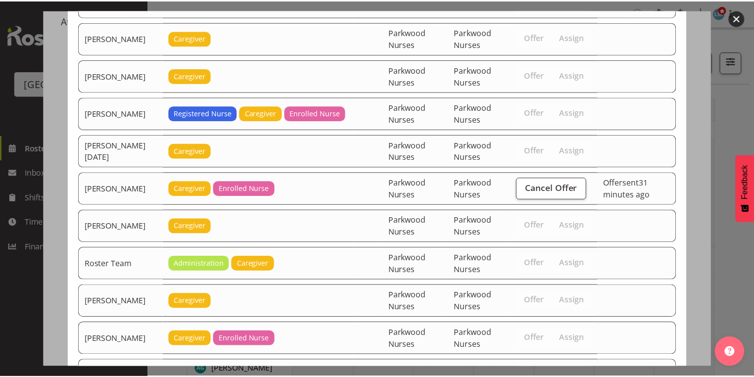
scroll to position [1139, 0]
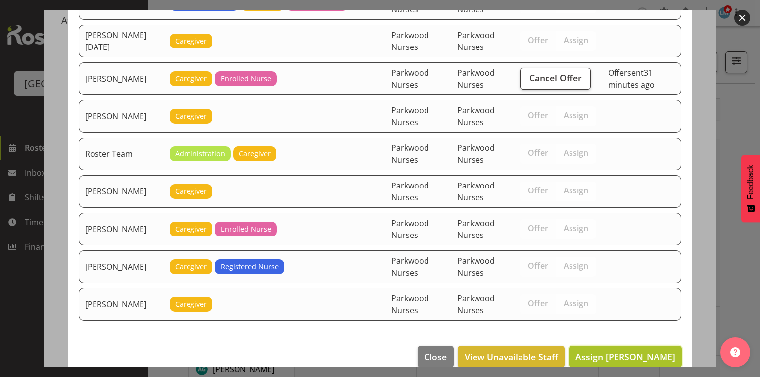
click at [623, 351] on span "Assign Linda Shearman" at bounding box center [625, 357] width 100 height 12
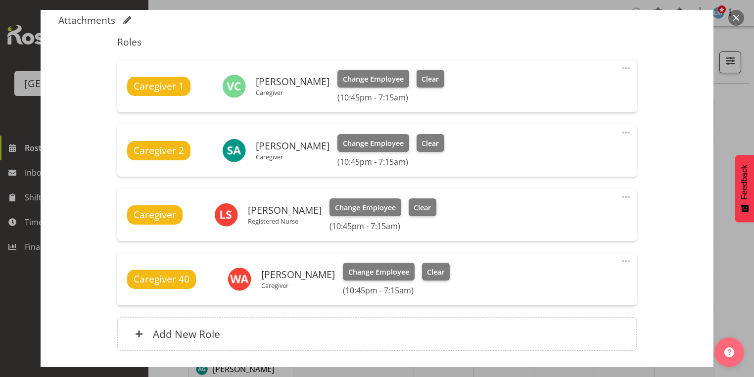
scroll to position [427, 0]
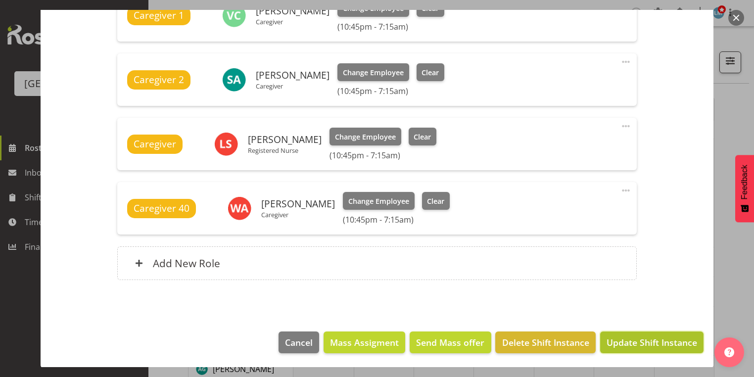
click at [623, 338] on span "Update Shift Instance" at bounding box center [651, 342] width 91 height 13
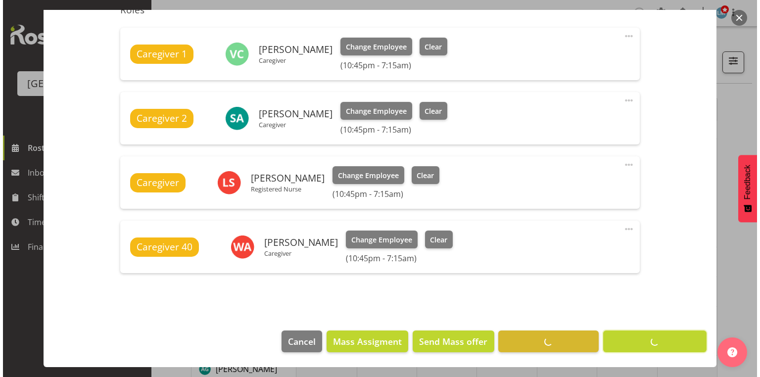
scroll to position [388, 0]
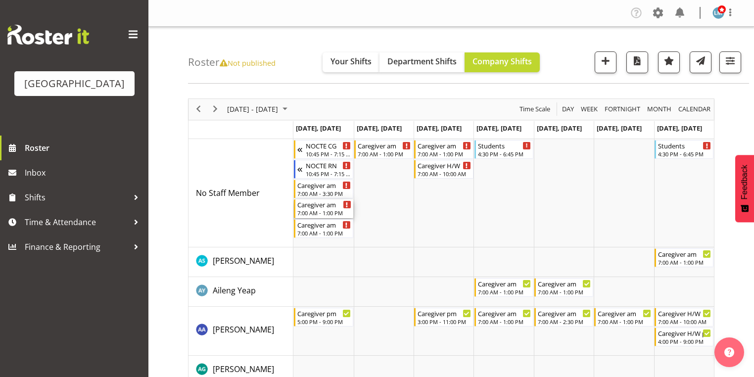
click at [307, 211] on div "7:00 AM - 1:00 PM" at bounding box center [323, 213] width 53 height 8
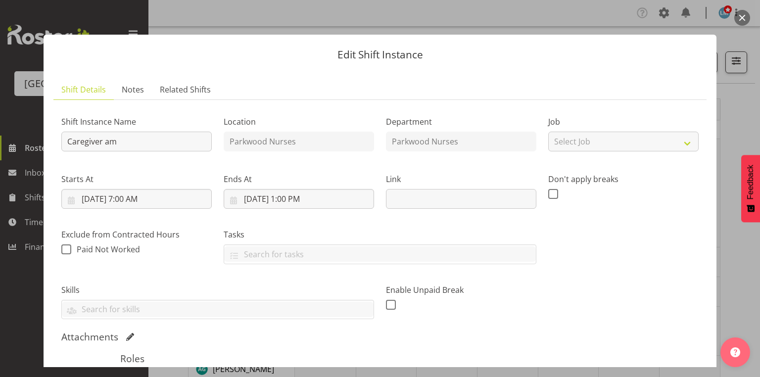
click at [740, 16] on button "button" at bounding box center [742, 18] width 16 height 16
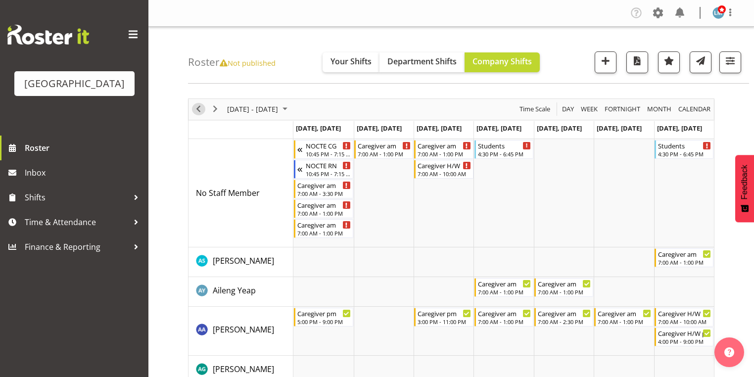
click at [196, 109] on span "Previous" at bounding box center [198, 109] width 12 height 12
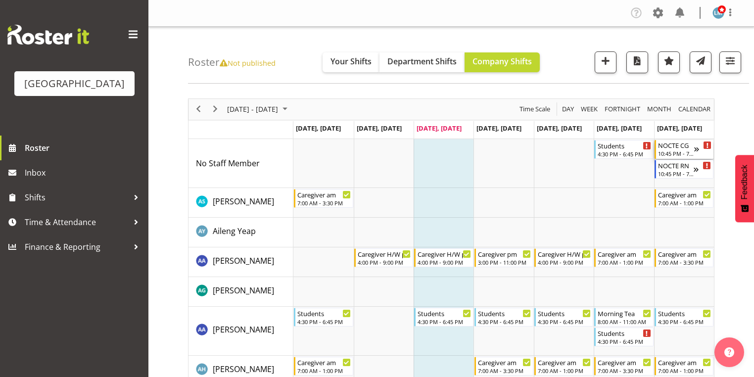
click at [678, 148] on div "NOCTE CG" at bounding box center [676, 145] width 36 height 10
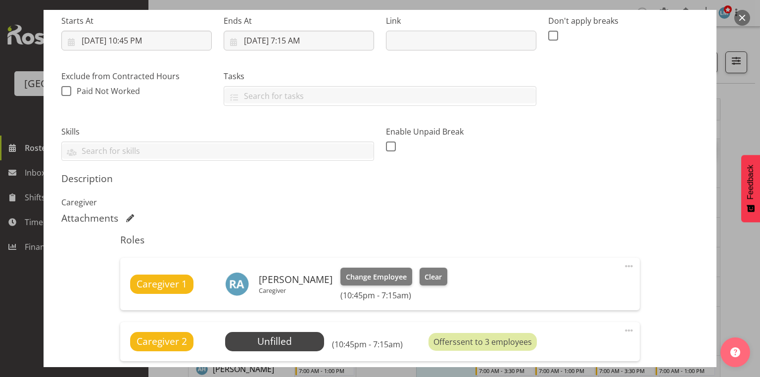
scroll to position [317, 0]
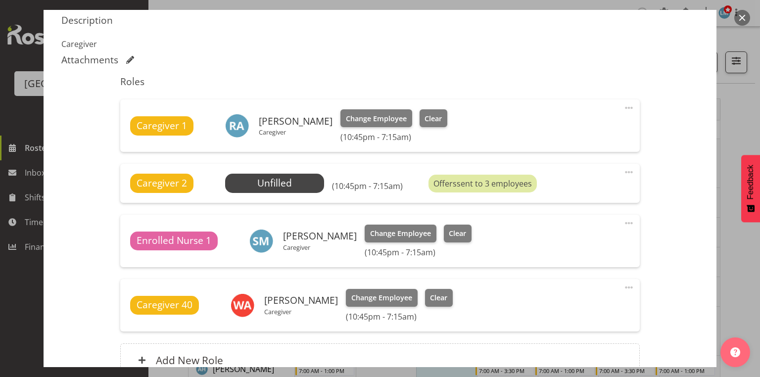
click at [742, 18] on button "button" at bounding box center [742, 18] width 16 height 16
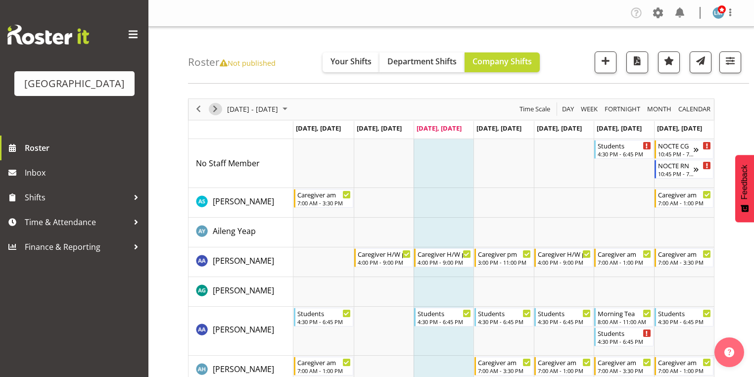
click at [217, 107] on span "Next" at bounding box center [215, 109] width 12 height 12
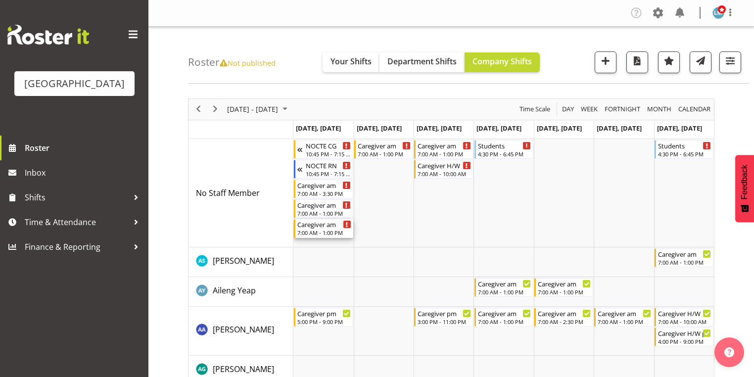
click at [329, 228] on div "Caregiver am" at bounding box center [323, 224] width 53 height 10
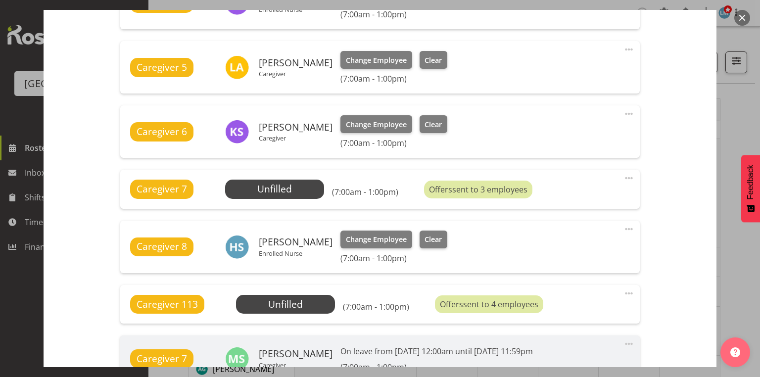
scroll to position [673, 0]
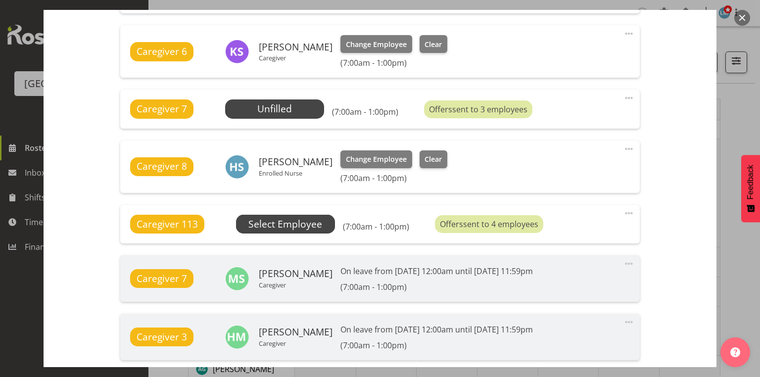
click at [297, 223] on span "Select Employee" at bounding box center [285, 224] width 74 height 14
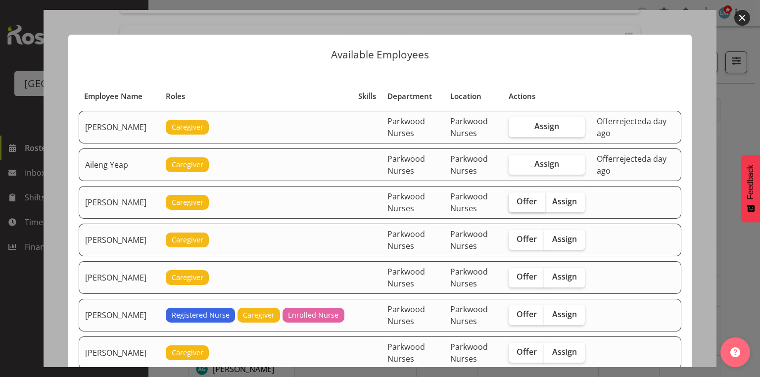
click at [527, 198] on span "Offer" at bounding box center [526, 201] width 20 height 10
click at [515, 198] on input "Offer" at bounding box center [512, 201] width 6 height 6
checkbox input "true"
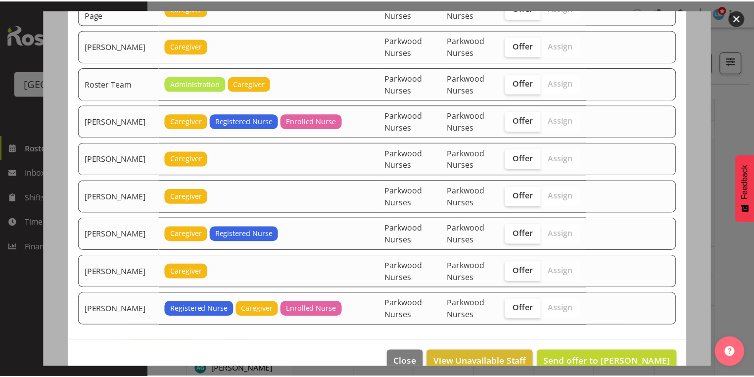
scroll to position [1511, 0]
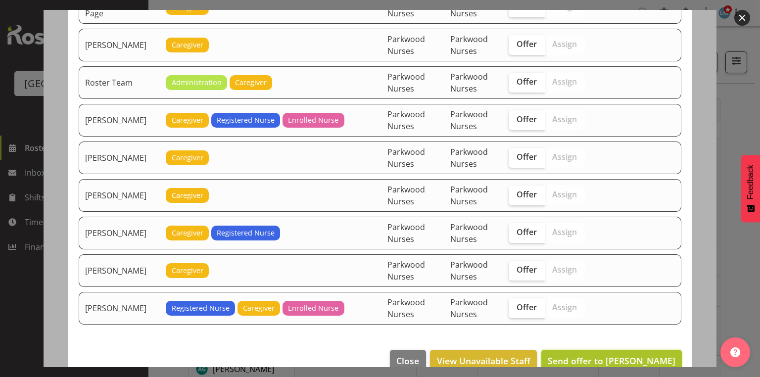
click at [627, 355] on span "Send offer to Alem Abreha" at bounding box center [612, 361] width 128 height 12
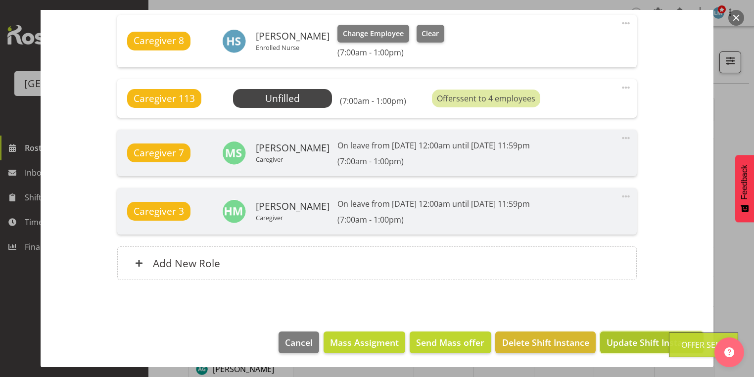
click at [626, 341] on span "Update Shift Instance" at bounding box center [651, 342] width 91 height 13
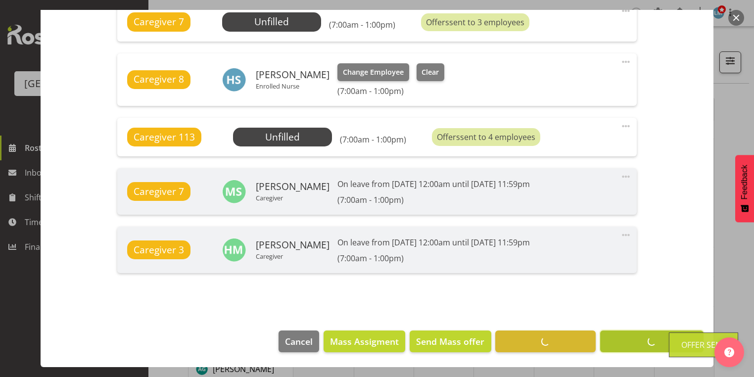
scroll to position [759, 0]
